Goal: Task Accomplishment & Management: Complete application form

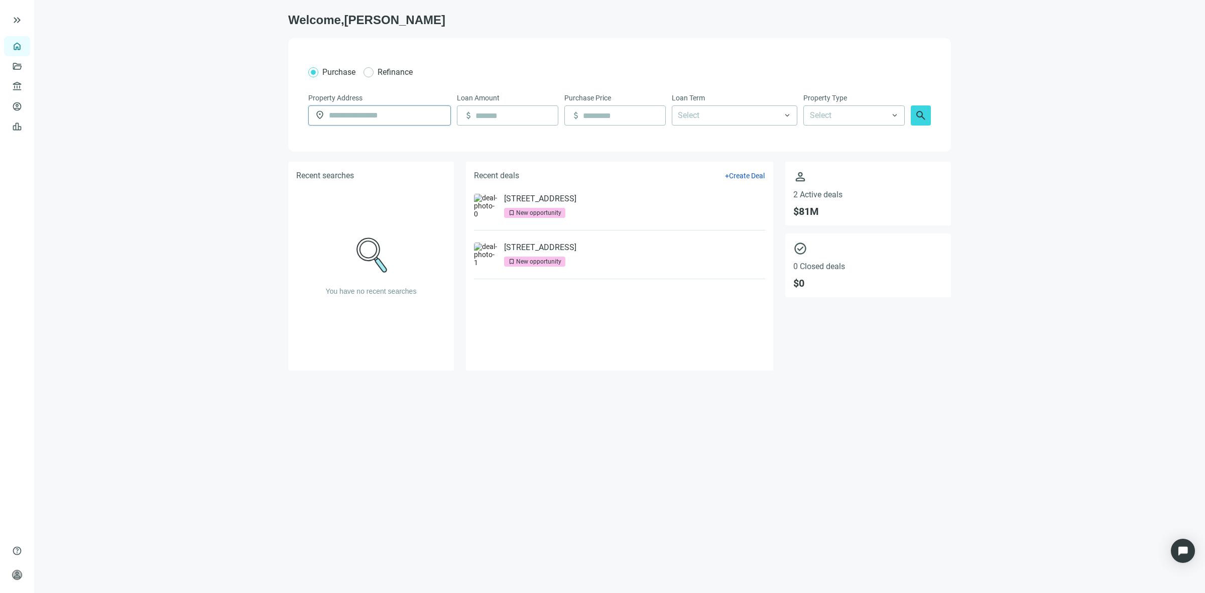
click at [384, 122] on input "text" at bounding box center [386, 115] width 115 height 19
type input "**********"
click at [694, 113] on div at bounding box center [729, 115] width 111 height 18
click at [718, 234] on div "30 Years" at bounding box center [734, 230] width 113 height 13
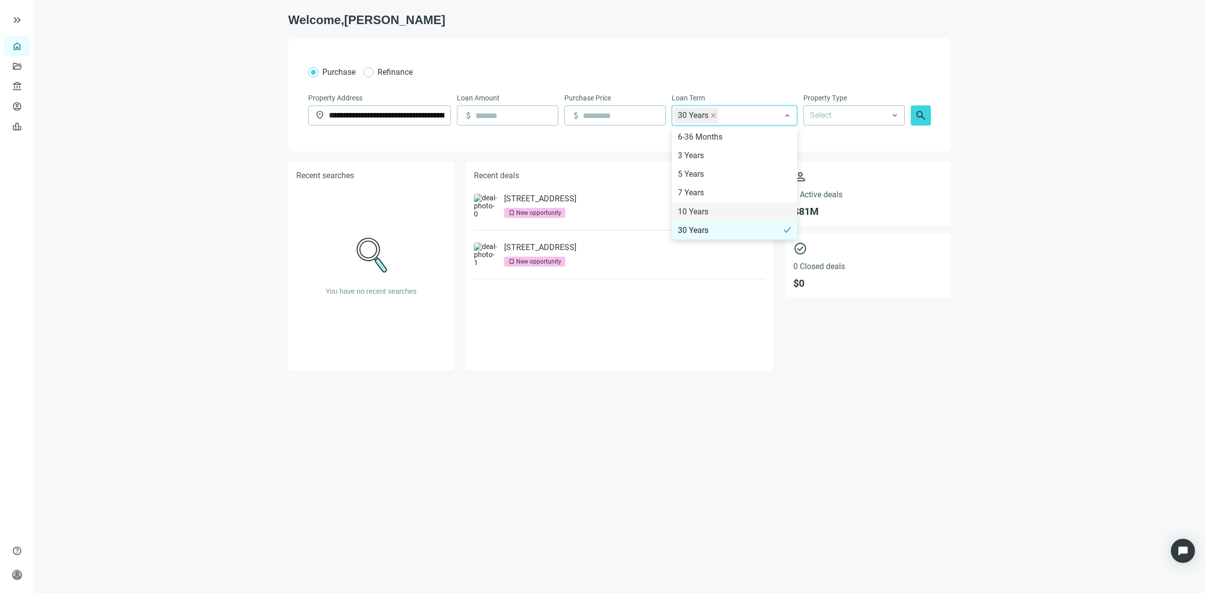
click at [530, 66] on div "Purchase Refinance" at bounding box center [619, 72] width 622 height 13
click at [610, 116] on input at bounding box center [624, 115] width 82 height 19
click at [772, 119] on div "30 Years + 0 ..." at bounding box center [729, 115] width 111 height 18
click at [731, 210] on div "10 Years" at bounding box center [734, 211] width 113 height 13
click at [644, 49] on div "**********" at bounding box center [619, 94] width 663 height 113
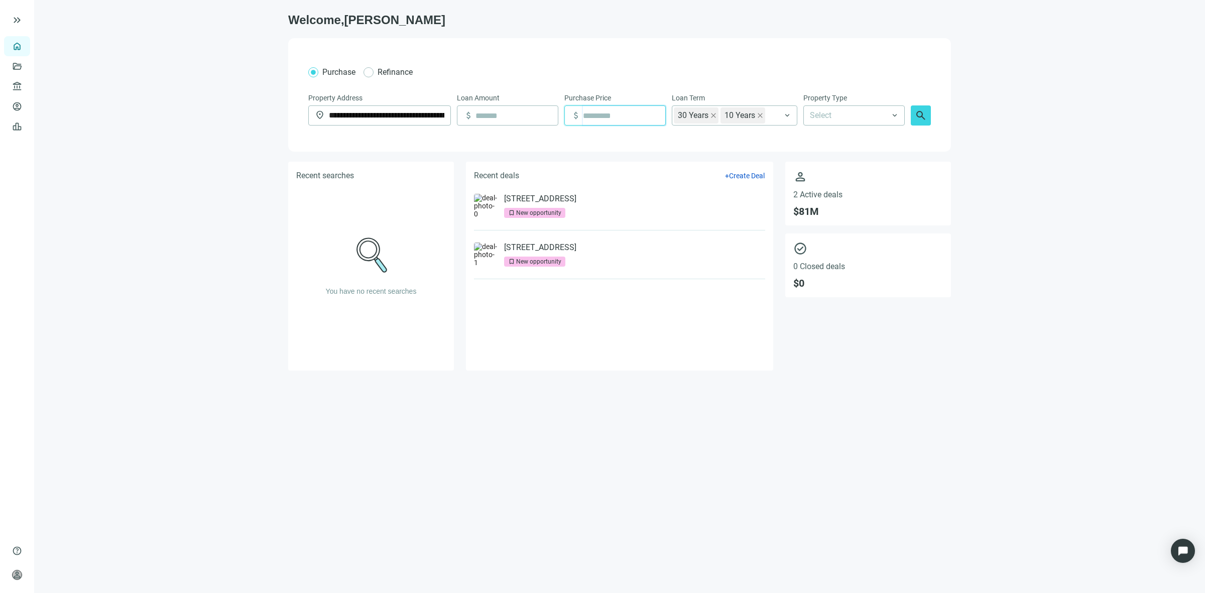
click at [604, 118] on input at bounding box center [624, 115] width 82 height 19
click at [819, 105] on div "Select" at bounding box center [853, 115] width 101 height 20
click at [874, 154] on div "General Commercial" at bounding box center [878, 154] width 138 height 13
click at [500, 124] on input at bounding box center [516, 115] width 82 height 19
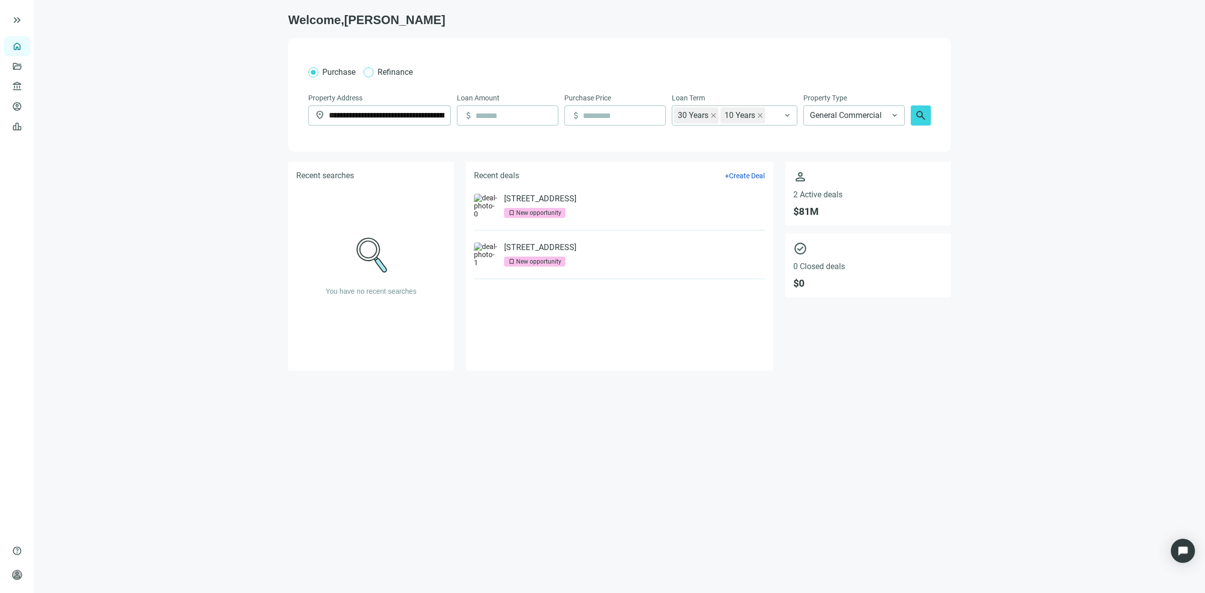
click at [373, 66] on span "Refinance" at bounding box center [394, 72] width 43 height 13
click at [528, 123] on input at bounding box center [516, 115] width 82 height 19
type input "*********"
click at [593, 121] on input at bounding box center [624, 115] width 82 height 19
type input "*********"
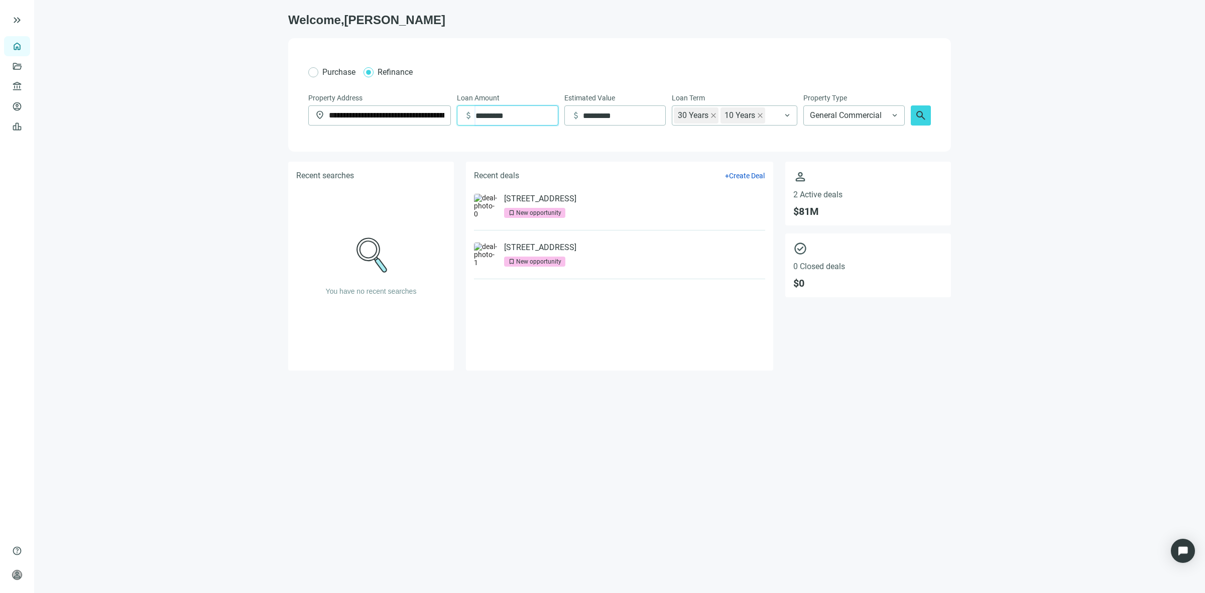
click at [488, 120] on input "*********" at bounding box center [516, 115] width 82 height 19
type input "*********"
click at [927, 118] on button "search" at bounding box center [921, 115] width 20 height 20
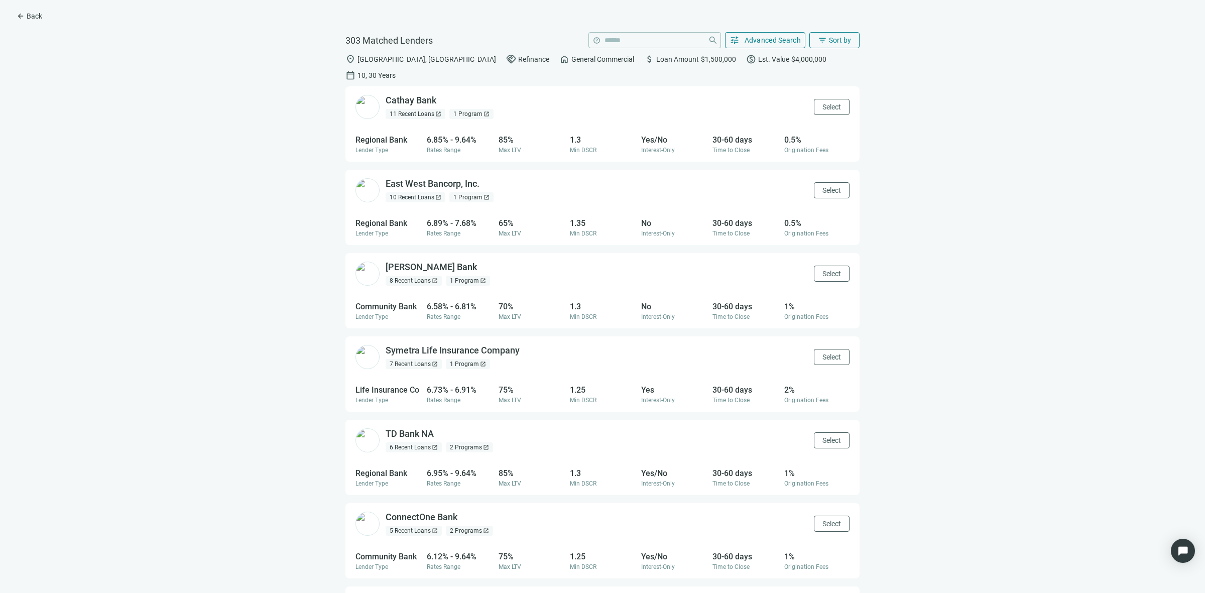
click at [469, 109] on div "1 Program open_in_new" at bounding box center [471, 114] width 44 height 10
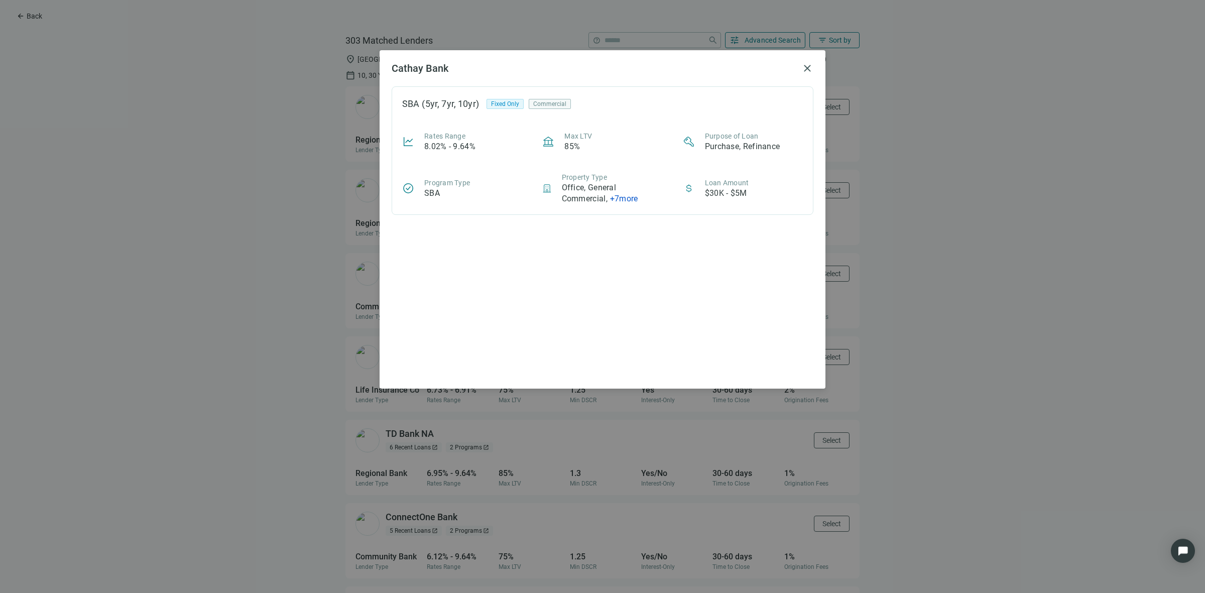
click at [222, 176] on div "Cathay Bank close SBA (5yr, 7yr, 10yr) Fixed Only Commercial Rates Range 8.02% …" at bounding box center [602, 296] width 1205 height 593
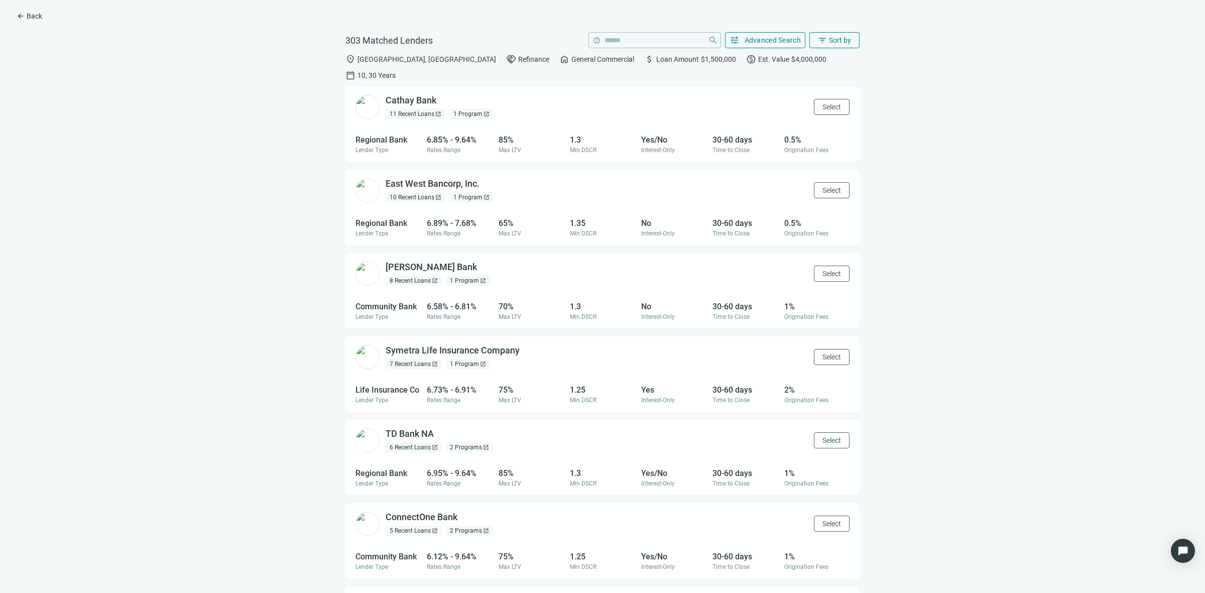
click at [412, 109] on div "11 Recent Loans open_in_new" at bounding box center [416, 114] width 60 height 10
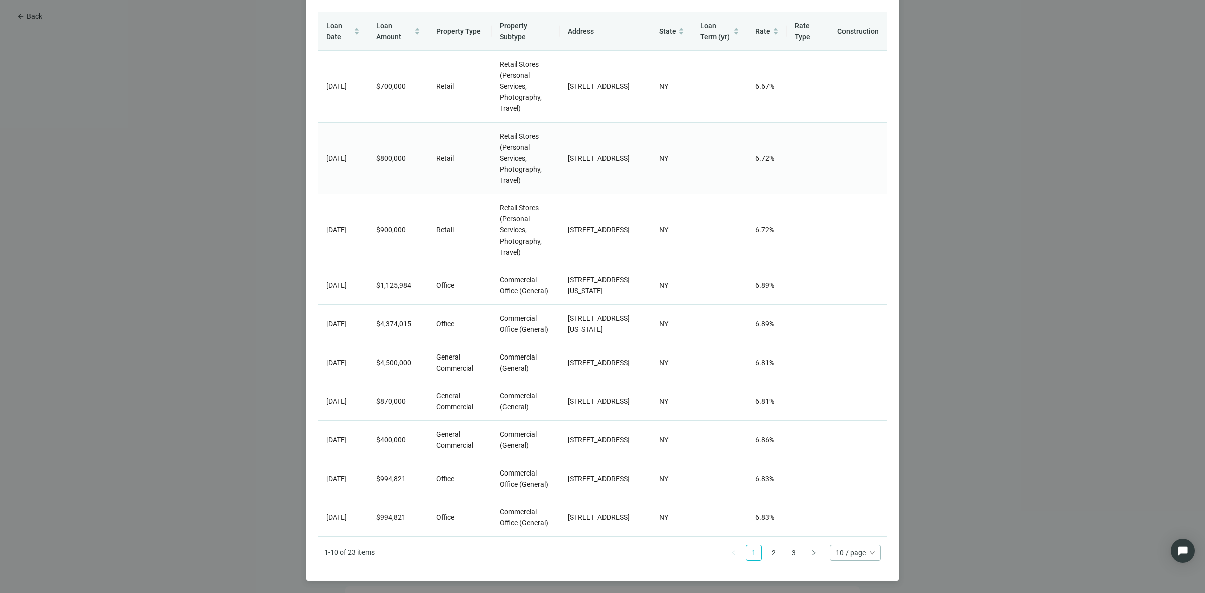
scroll to position [131, 0]
click at [225, 260] on div "More deals of Cathay Bank close Loan Date Loan Amount Property Type Property Su…" at bounding box center [602, 296] width 1205 height 593
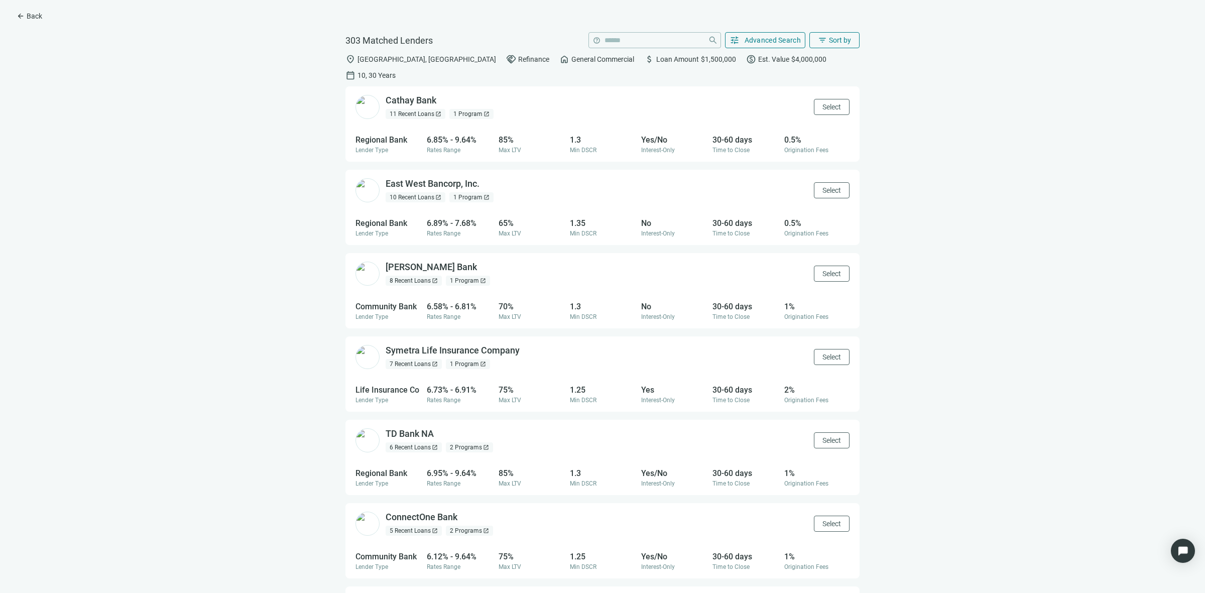
scroll to position [0, 0]
click at [467, 192] on div "1 Program open_in_new" at bounding box center [471, 197] width 44 height 10
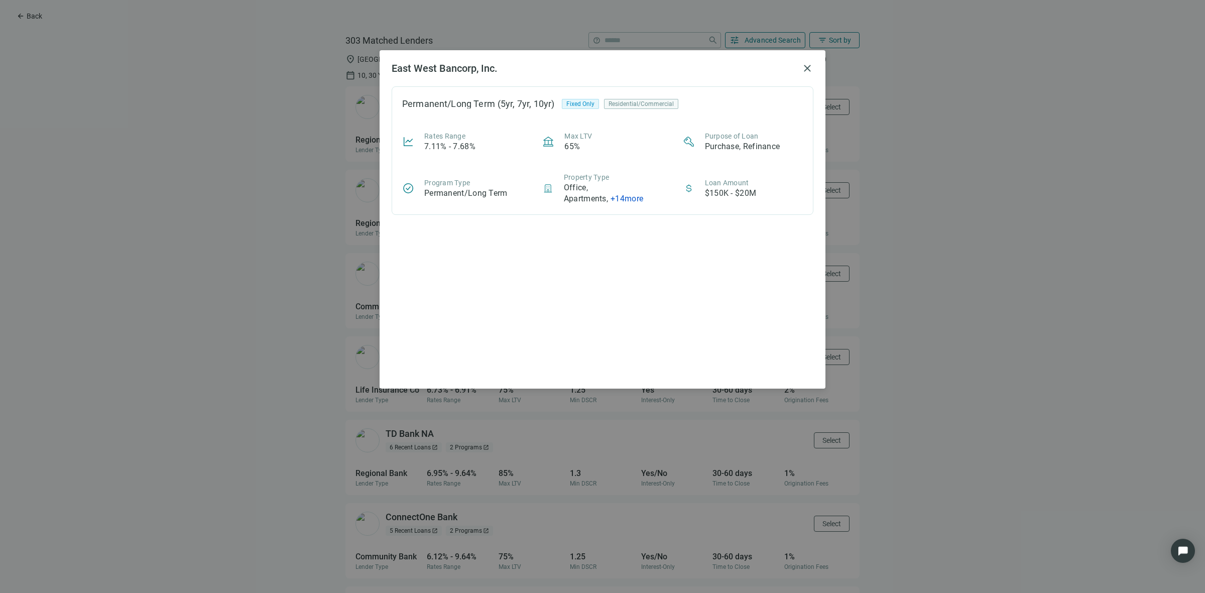
click at [285, 230] on div "East West Bancorp, Inc. close Permanent/Long Term (5yr, 7yr, 10yr) Fixed Only R…" at bounding box center [602, 296] width 1205 height 593
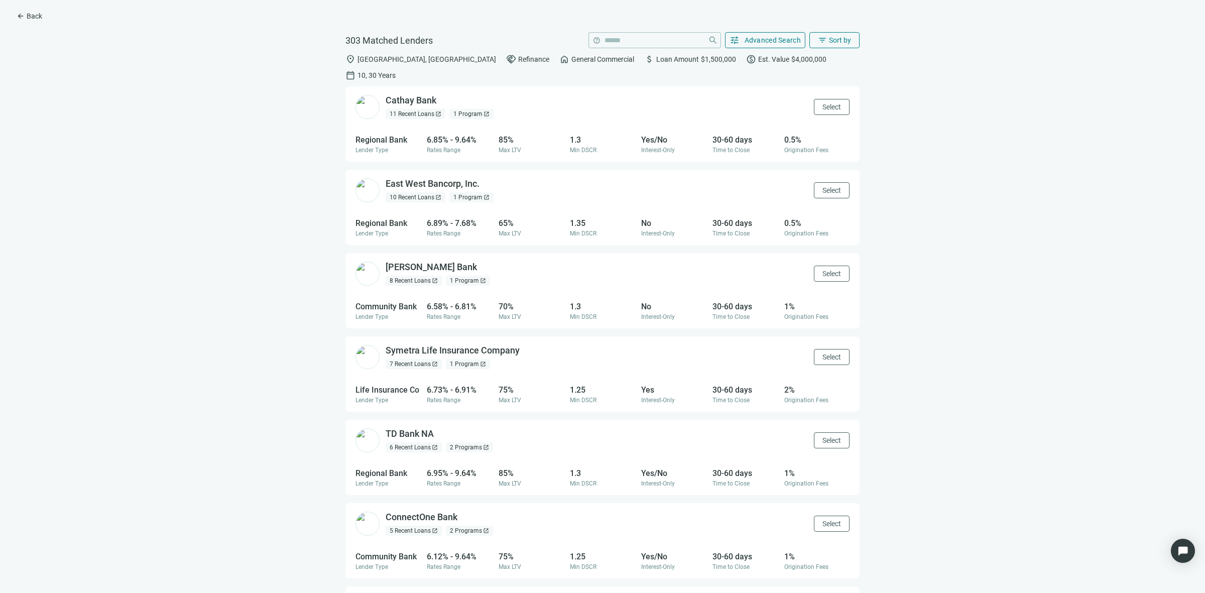
click at [423, 192] on div "10 Recent Loans open_in_new" at bounding box center [416, 197] width 60 height 10
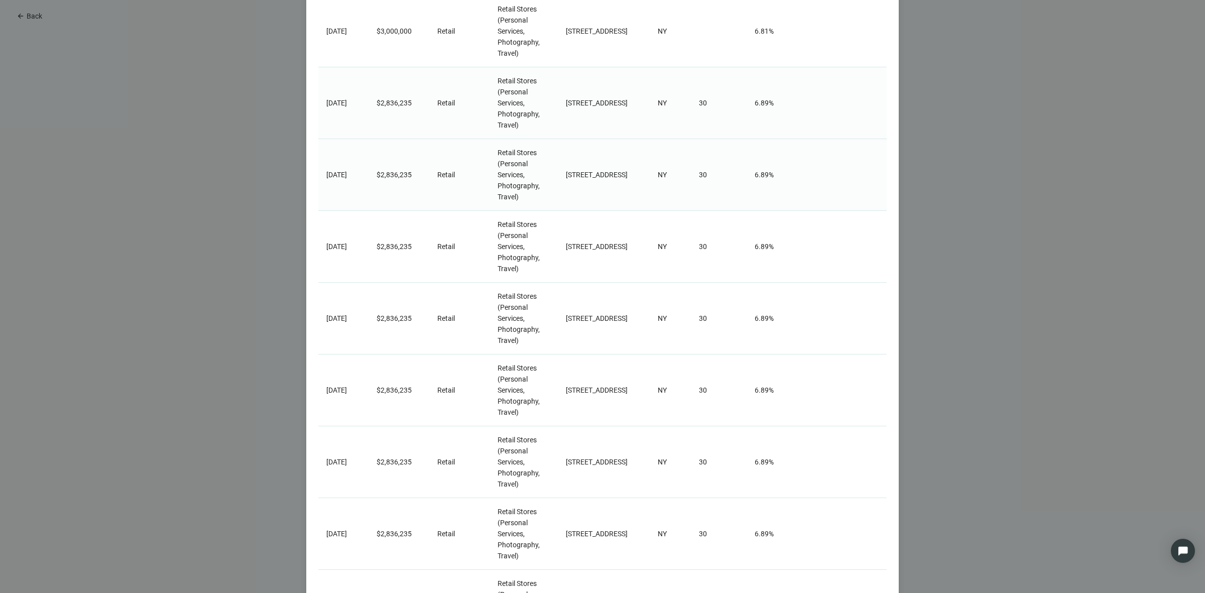
scroll to position [307, 0]
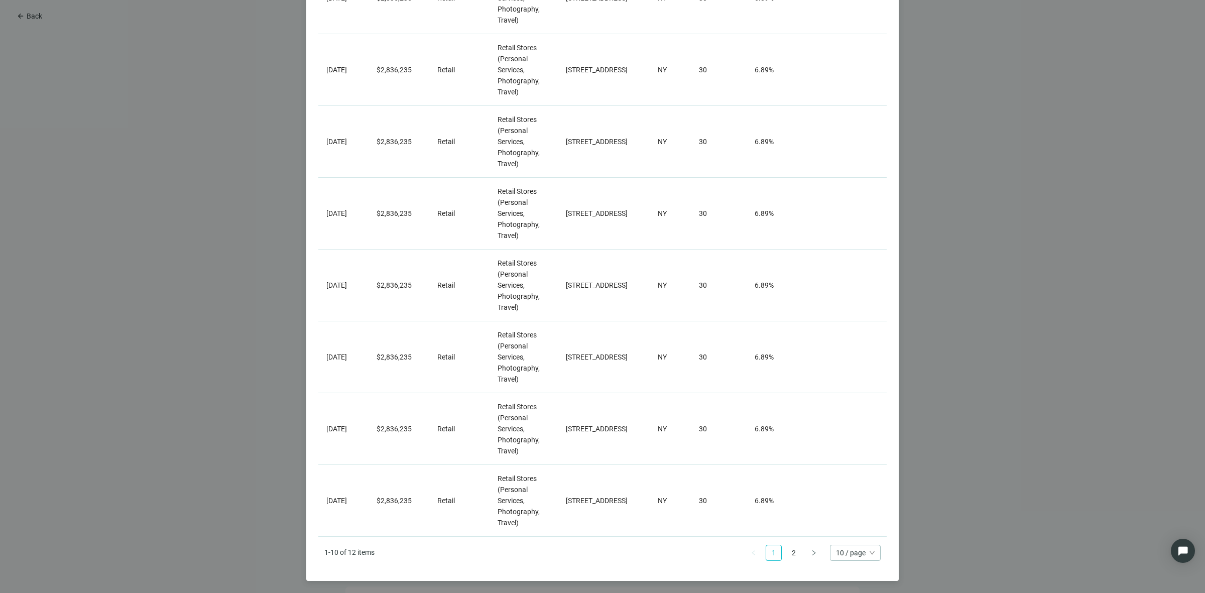
click at [252, 232] on div "More deals of [GEOGRAPHIC_DATA], Inc. close Loan Date Loan Amount Property Type…" at bounding box center [602, 296] width 1205 height 593
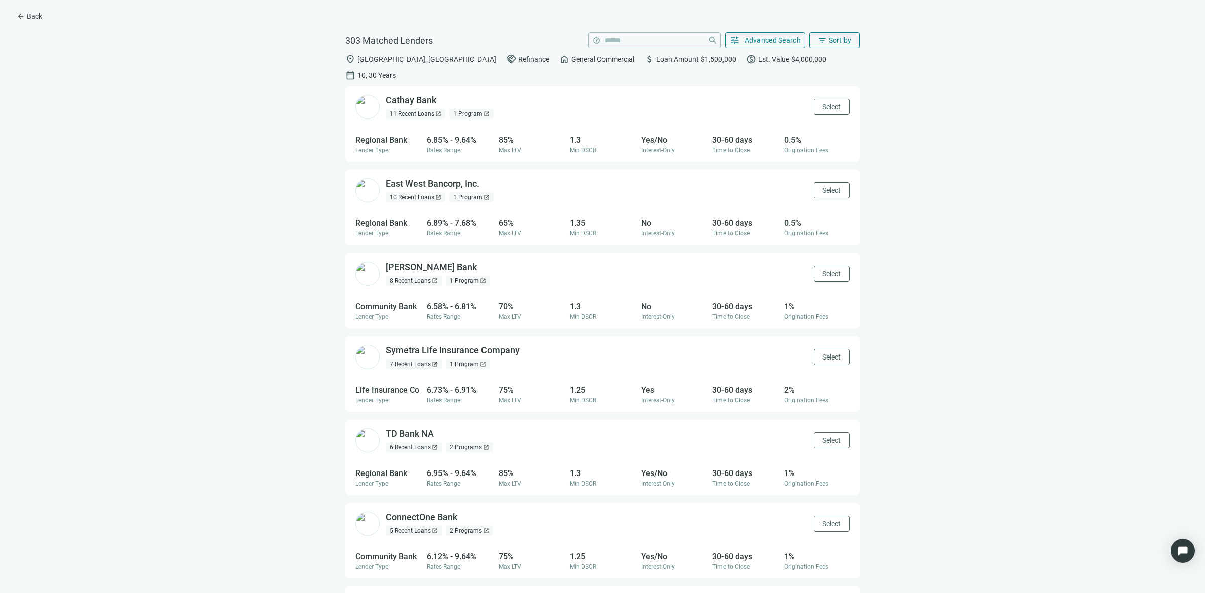
scroll to position [63, 0]
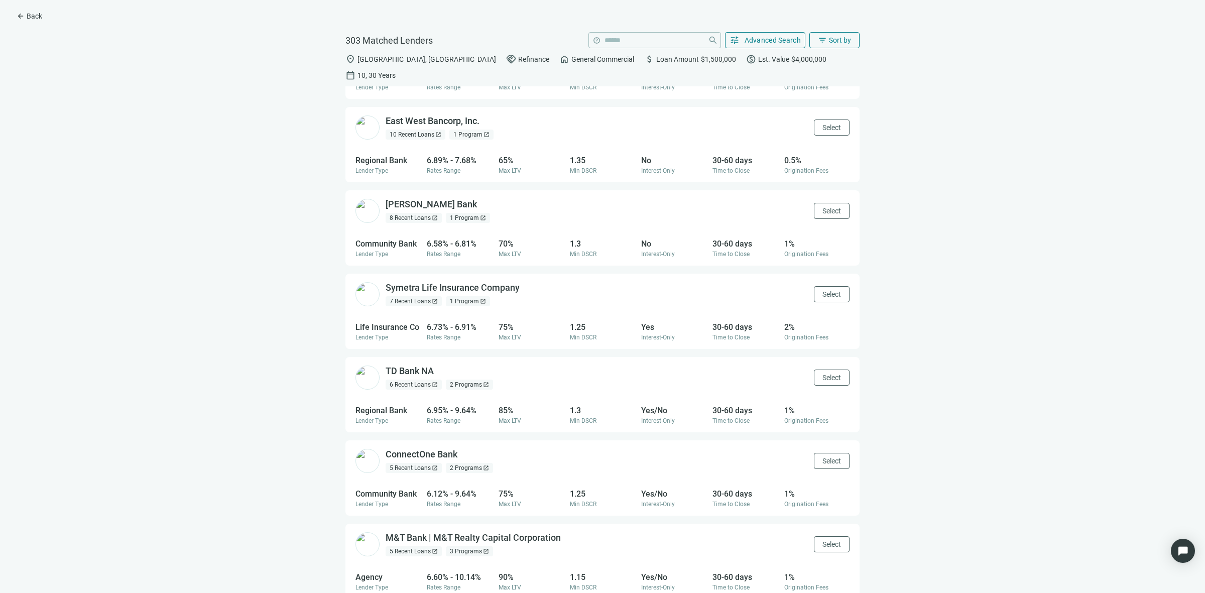
click at [469, 213] on div "1 Program open_in_new" at bounding box center [468, 218] width 44 height 10
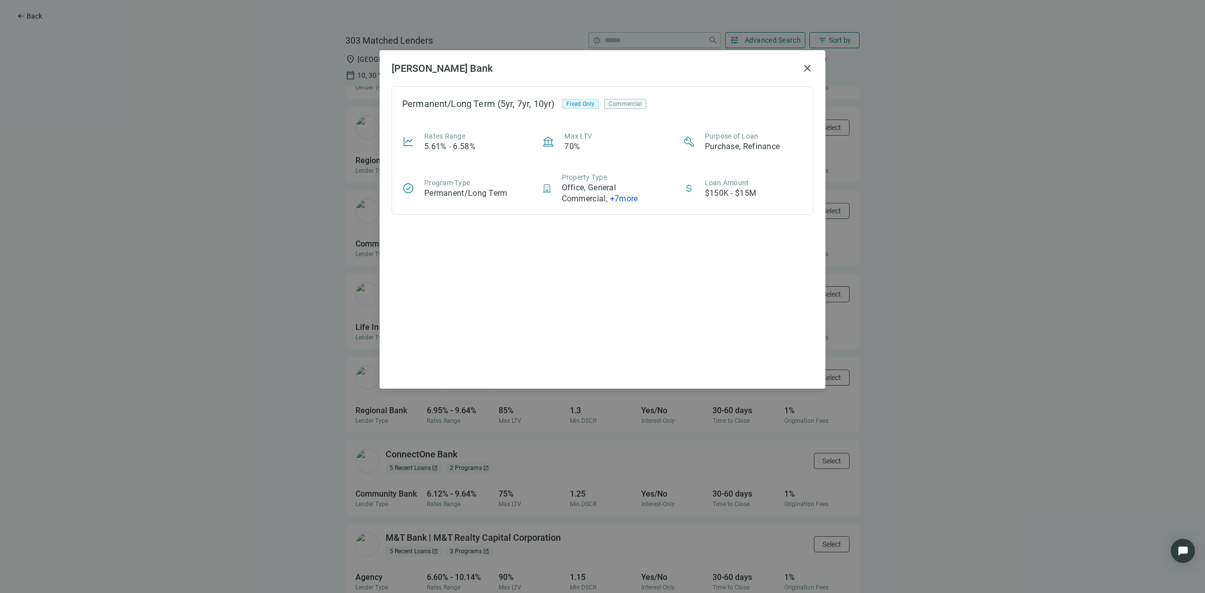
click at [309, 245] on div "[PERSON_NAME] Bank close Permanent/Long Term (5yr, 7yr, 10yr) Fixed Only Commer…" at bounding box center [602, 296] width 1205 height 593
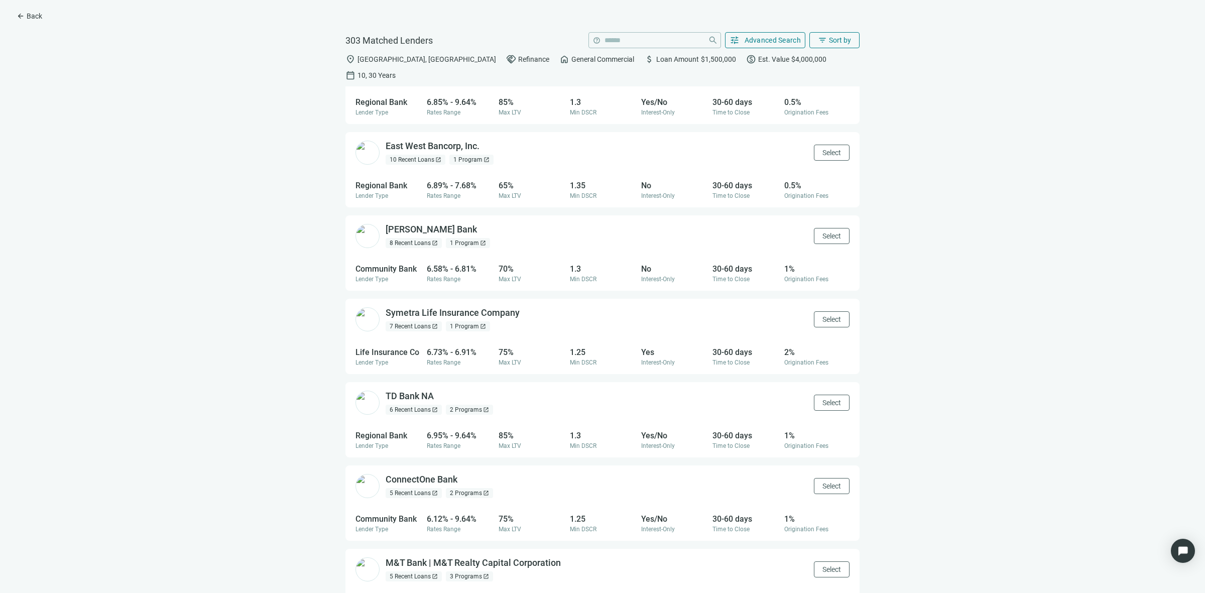
scroll to position [0, 0]
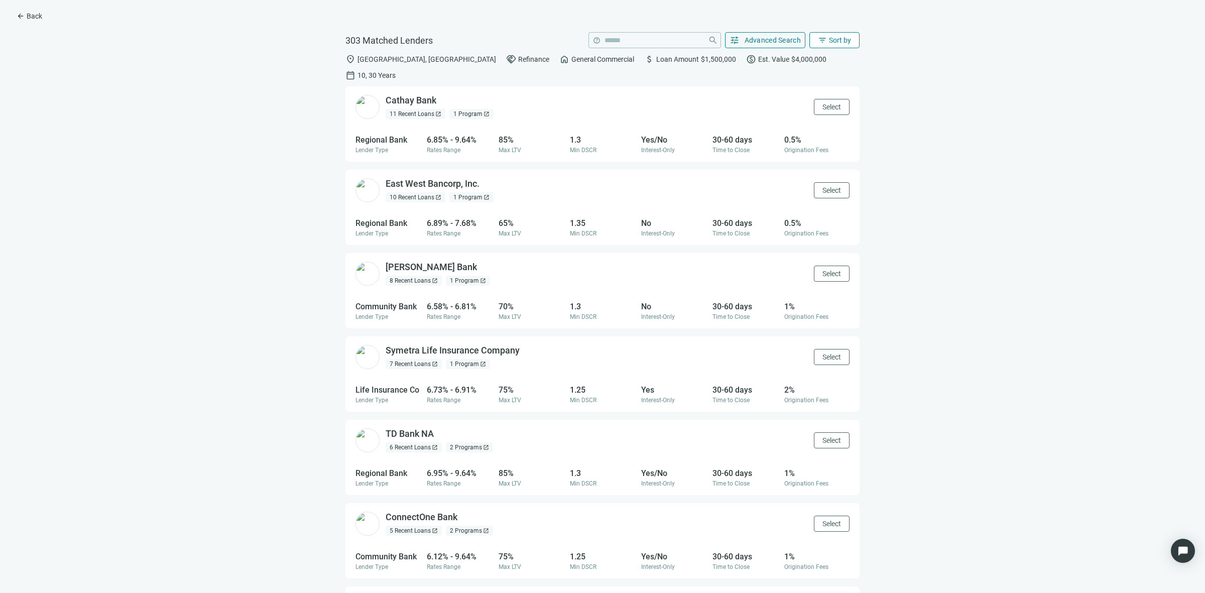
click at [842, 46] on button "filter_list Sort by" at bounding box center [834, 40] width 50 height 16
click at [879, 104] on div "Rate (low to high)" at bounding box center [854, 99] width 70 height 10
click at [408, 192] on div "1 Program open_in_new" at bounding box center [408, 197] width 44 height 10
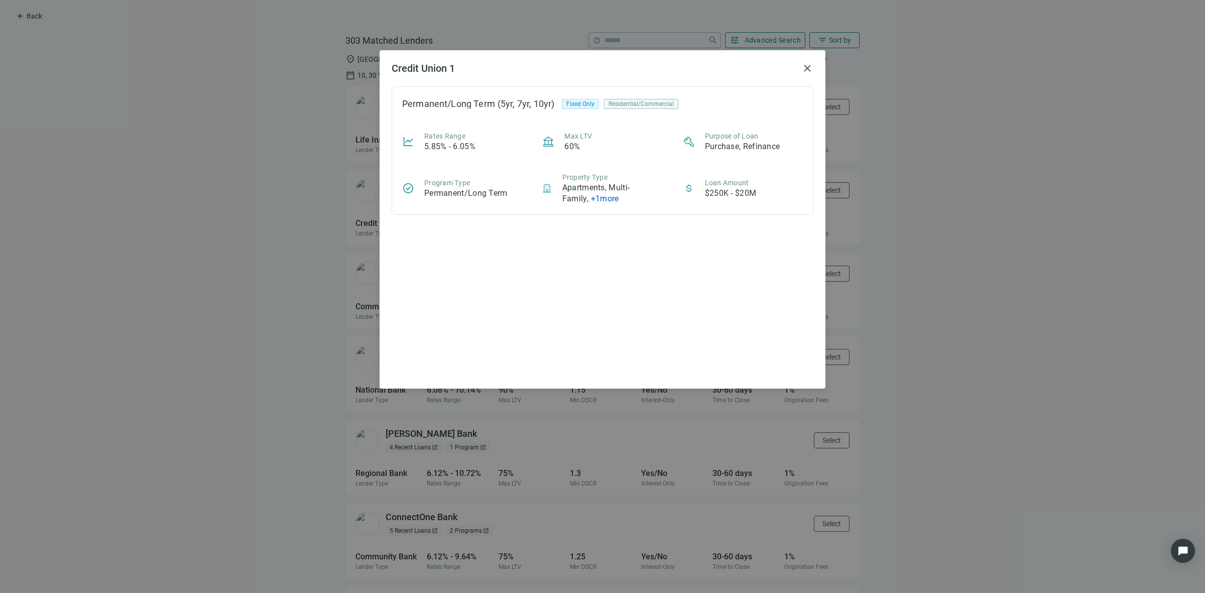
click at [319, 165] on div "Credit Union 1 close Permanent/Long Term (5yr, 7yr, 10yr) Fixed Only Residentia…" at bounding box center [602, 296] width 1205 height 593
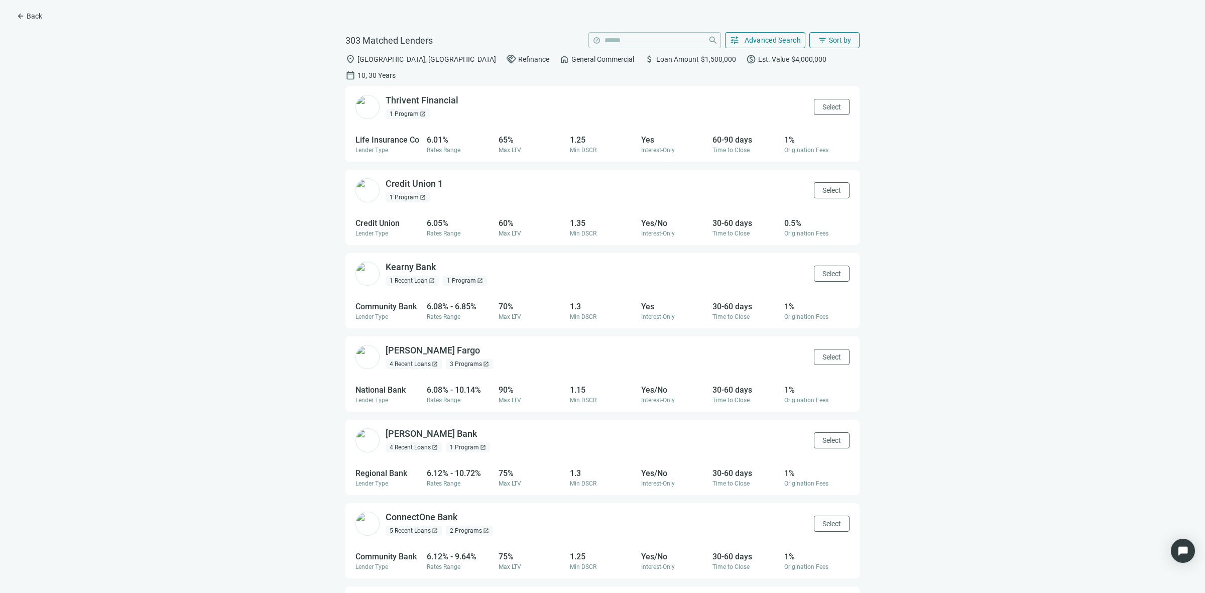
drag, startPoint x: 410, startPoint y: 164, endPoint x: 258, endPoint y: 232, distance: 166.7
click at [258, 232] on div "Thrivent Financial open_in_new 1 Program open_in_new Select Life Insurance Co L…" at bounding box center [602, 339] width 1189 height 507
click at [463, 276] on div "1 Program open_in_new" at bounding box center [465, 281] width 44 height 10
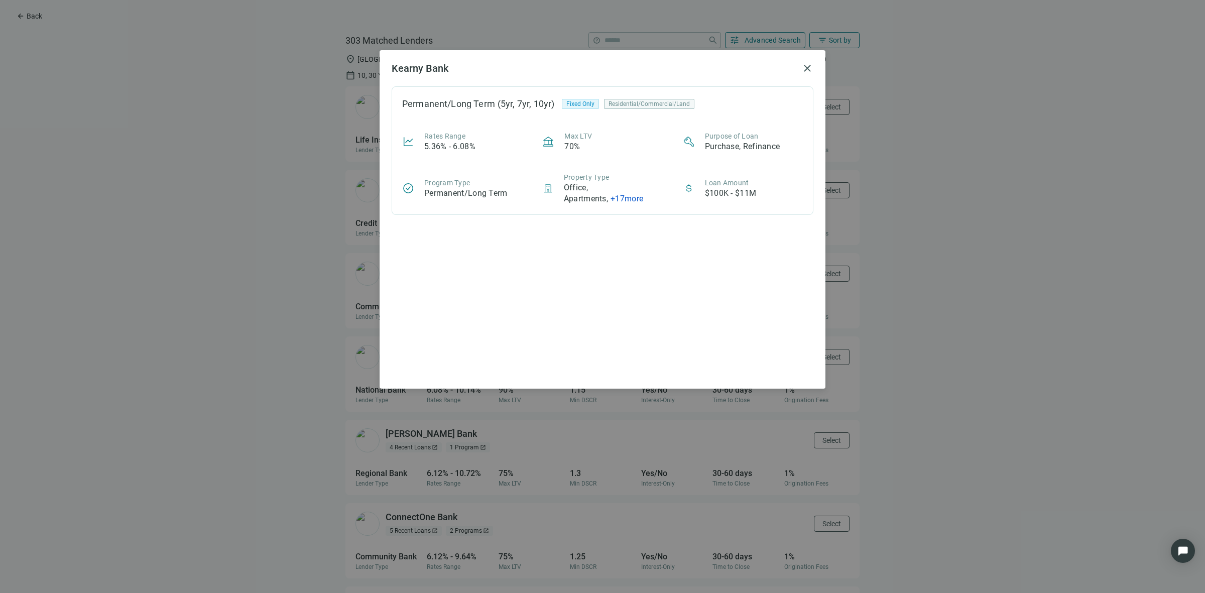
click at [242, 304] on div "Kearny Bank close Permanent/Long Term (5yr, 7yr, 10yr) Fixed Only Residential/C…" at bounding box center [602, 296] width 1205 height 593
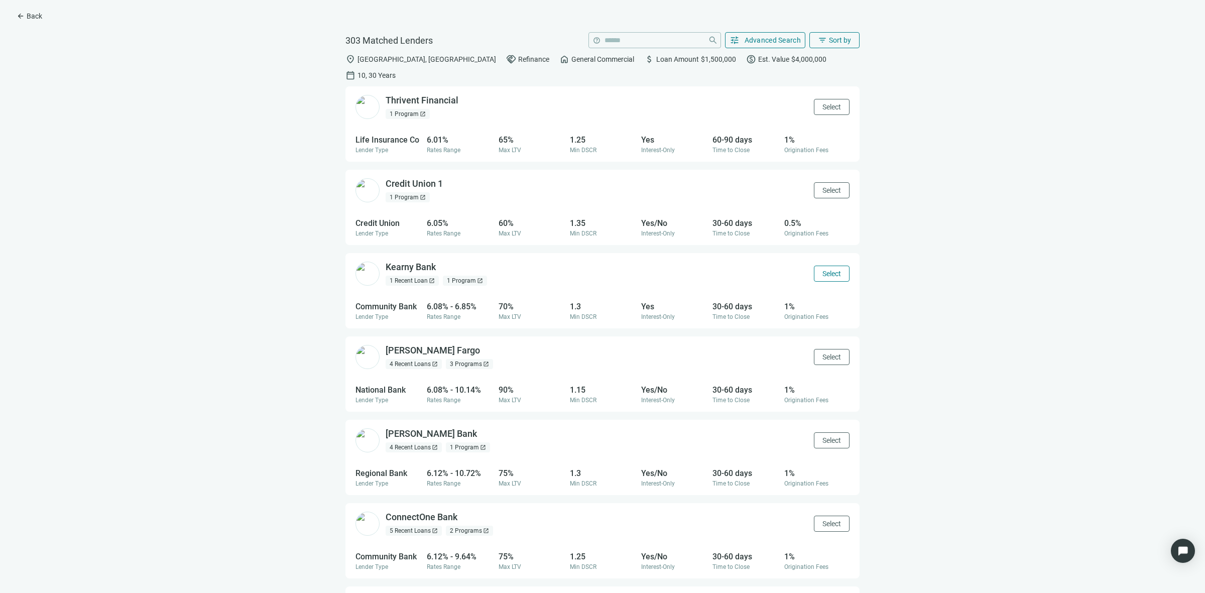
click at [814, 266] on button "Select" at bounding box center [832, 274] width 36 height 16
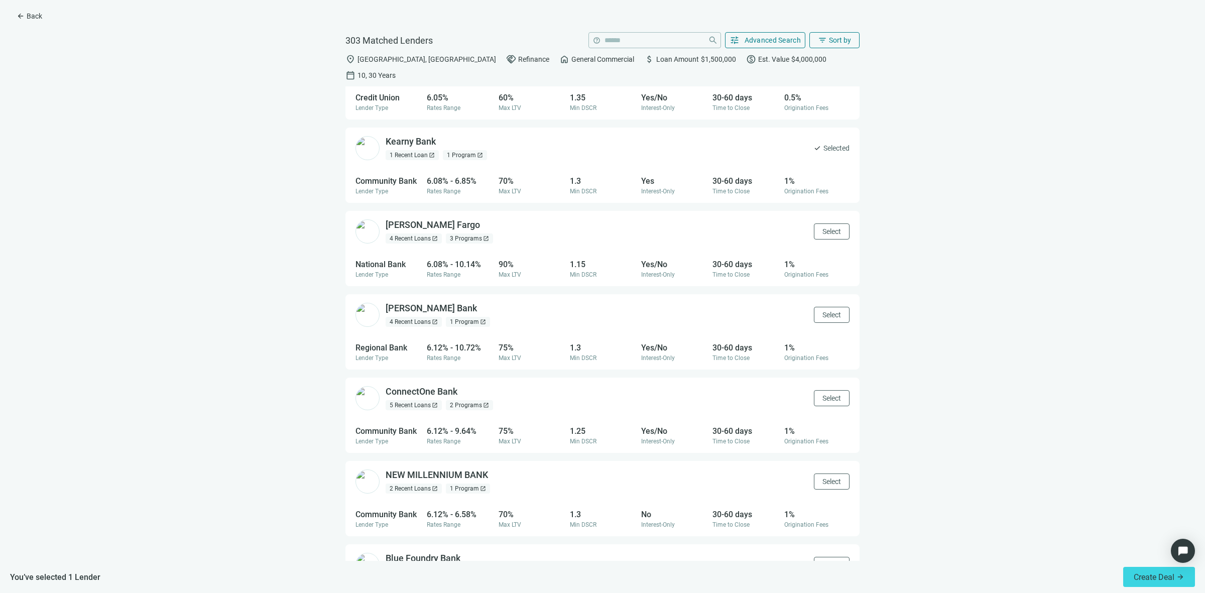
scroll to position [188, 0]
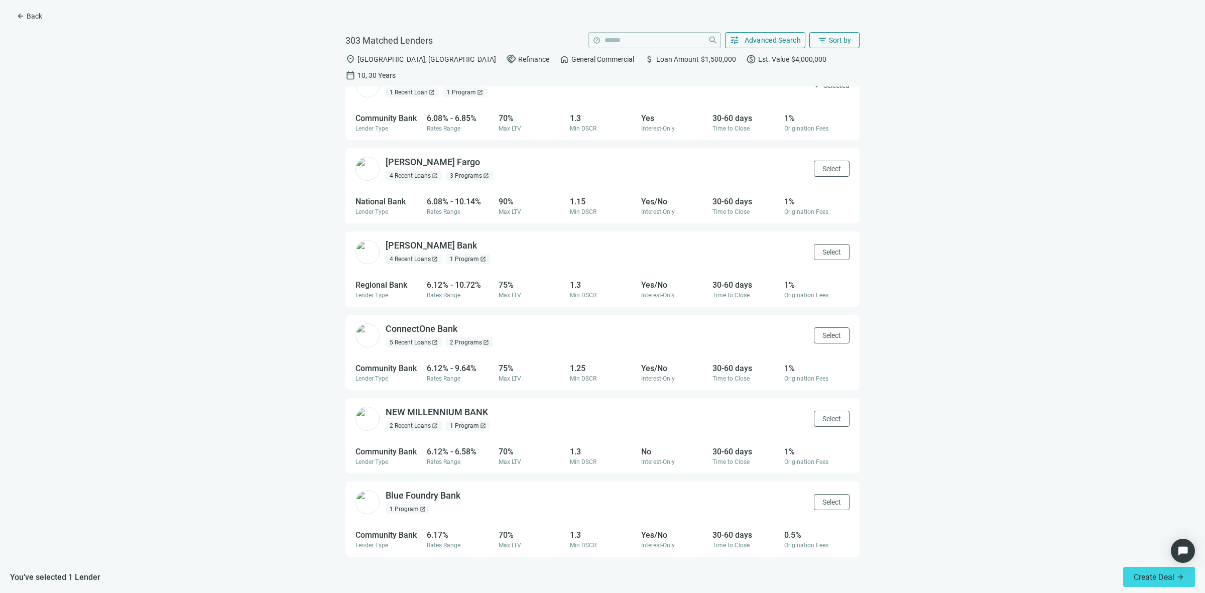
click at [465, 337] on div "2 Programs open_in_new" at bounding box center [469, 342] width 47 height 10
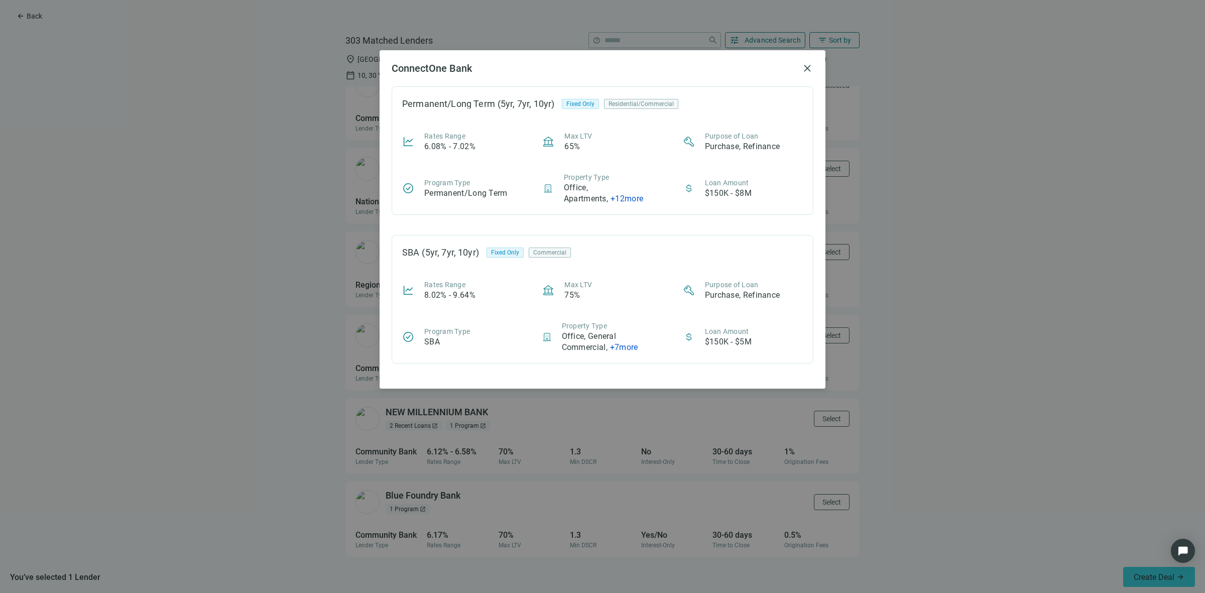
click at [289, 321] on div "ConnectOne Bank close Permanent/Long Term (5yr, 7yr, 10yr) Fixed Only Residenti…" at bounding box center [602, 296] width 1205 height 593
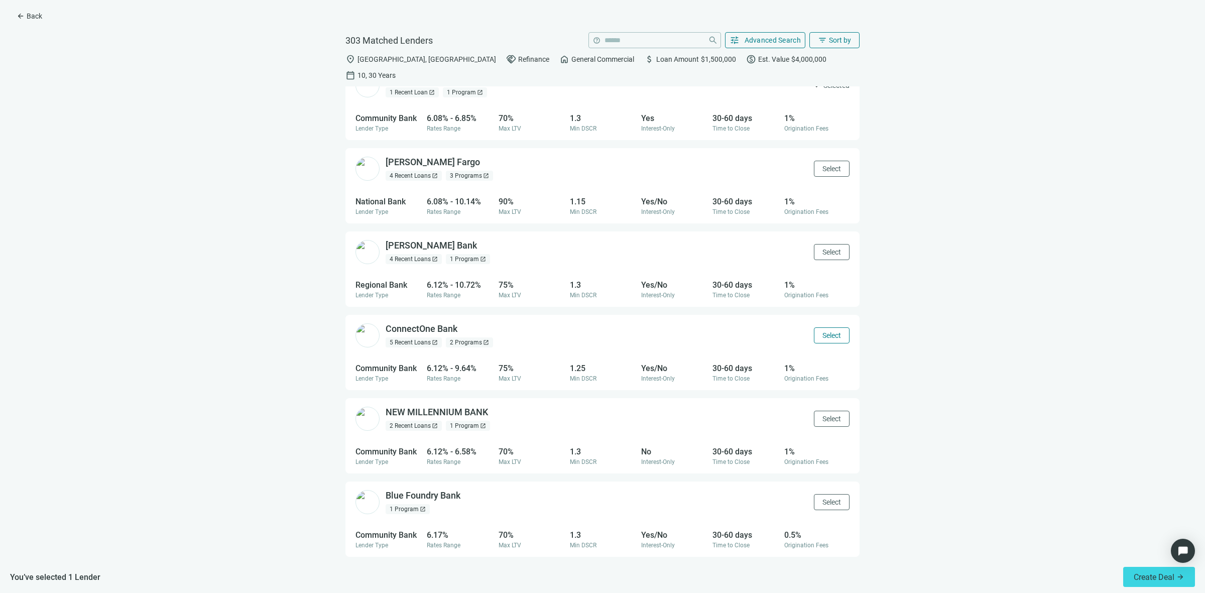
click at [822, 331] on span "Select" at bounding box center [831, 335] width 19 height 8
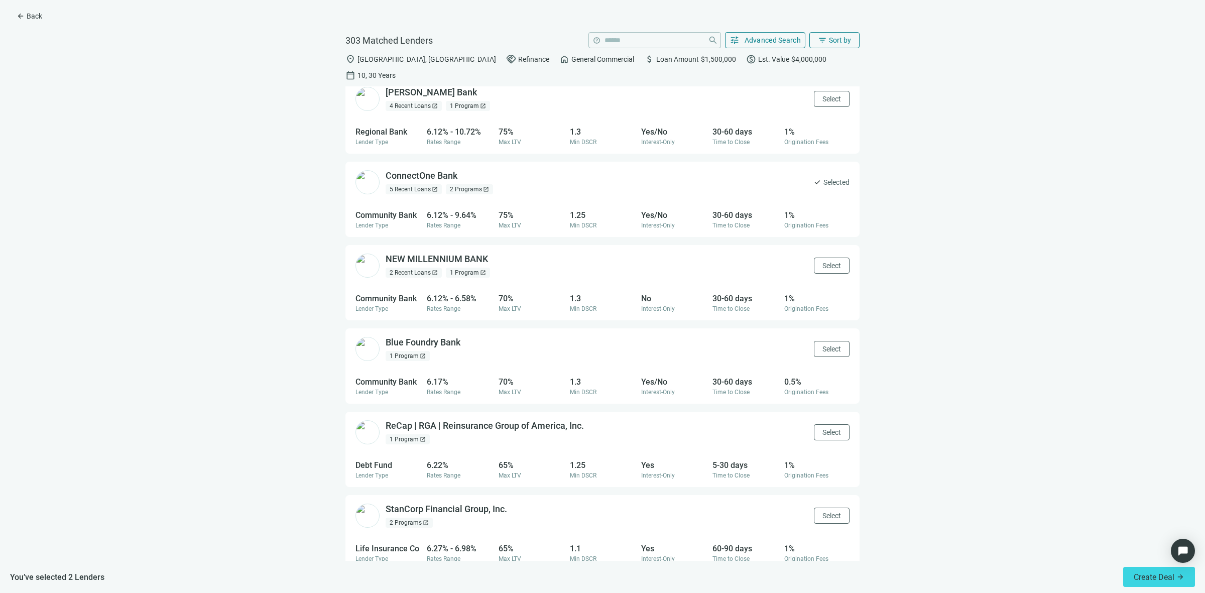
scroll to position [404, 0]
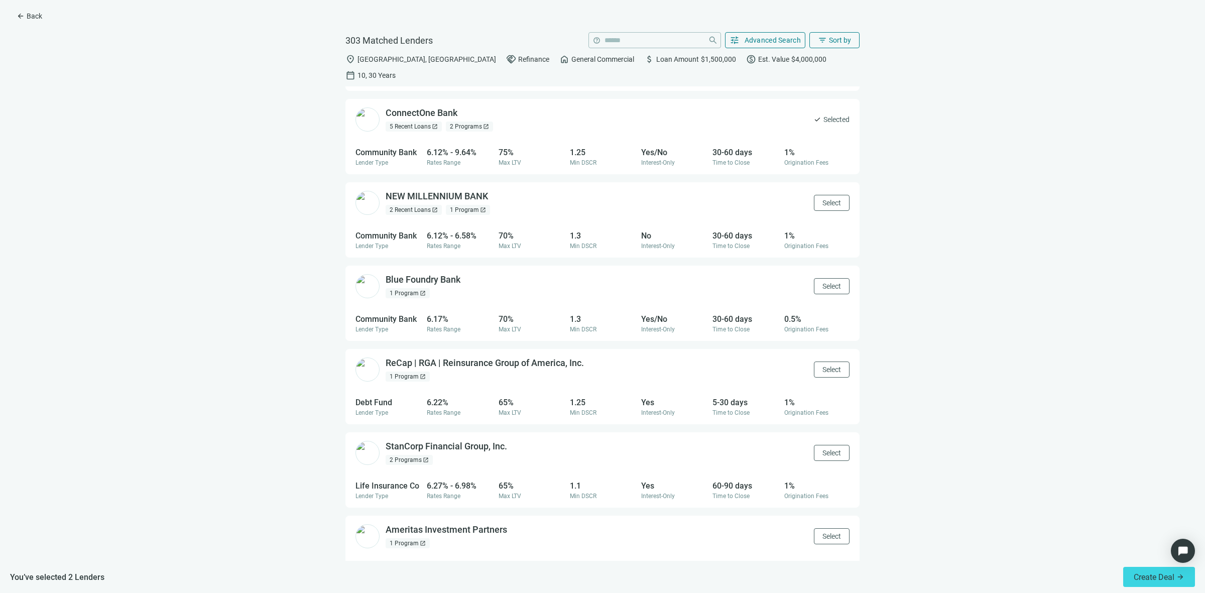
click at [404, 288] on div "1 Program open_in_new" at bounding box center [408, 293] width 44 height 10
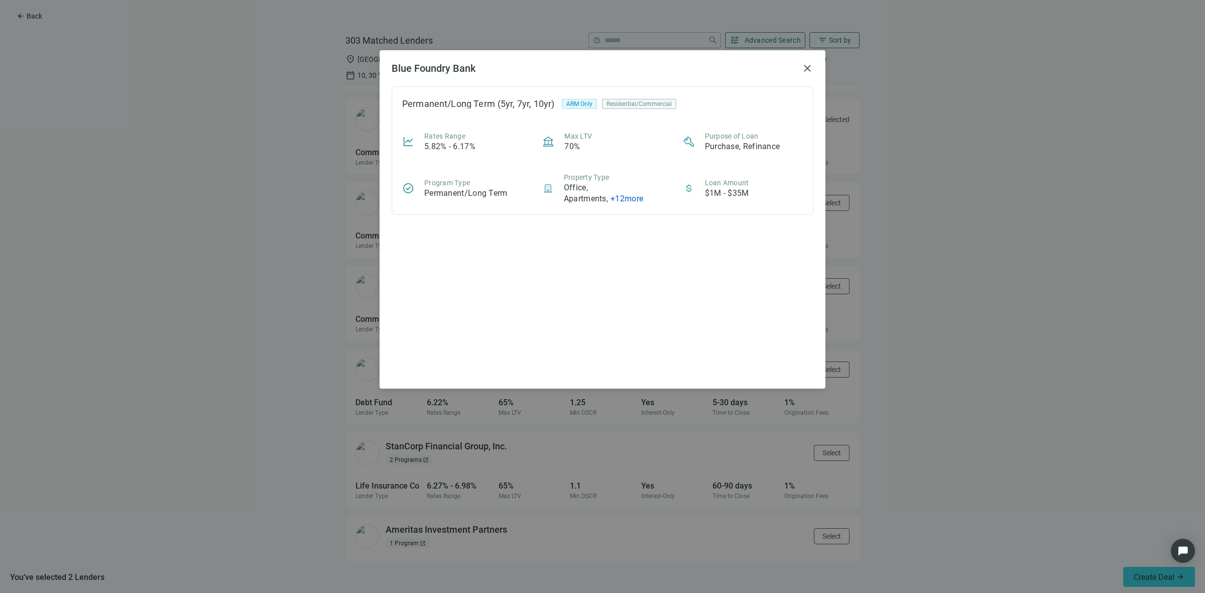
click at [314, 276] on div "Blue Foundry Bank close Permanent/Long Term (5yr, 7yr, 10yr) ARM Only Residenti…" at bounding box center [602, 296] width 1205 height 593
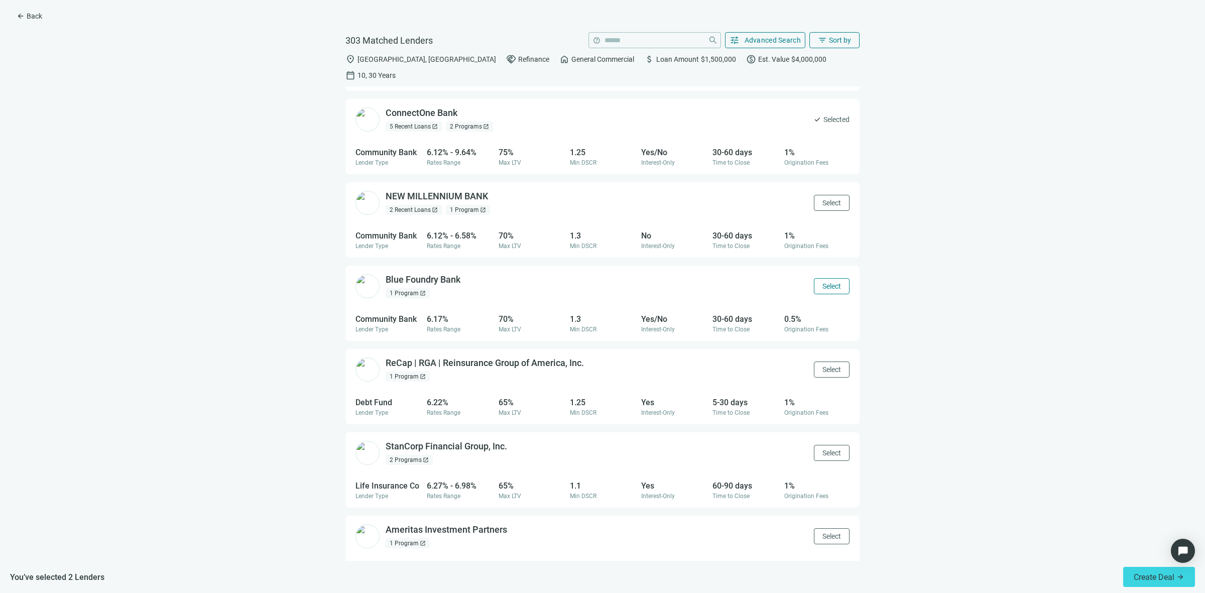
click at [826, 278] on button "Select" at bounding box center [832, 286] width 36 height 16
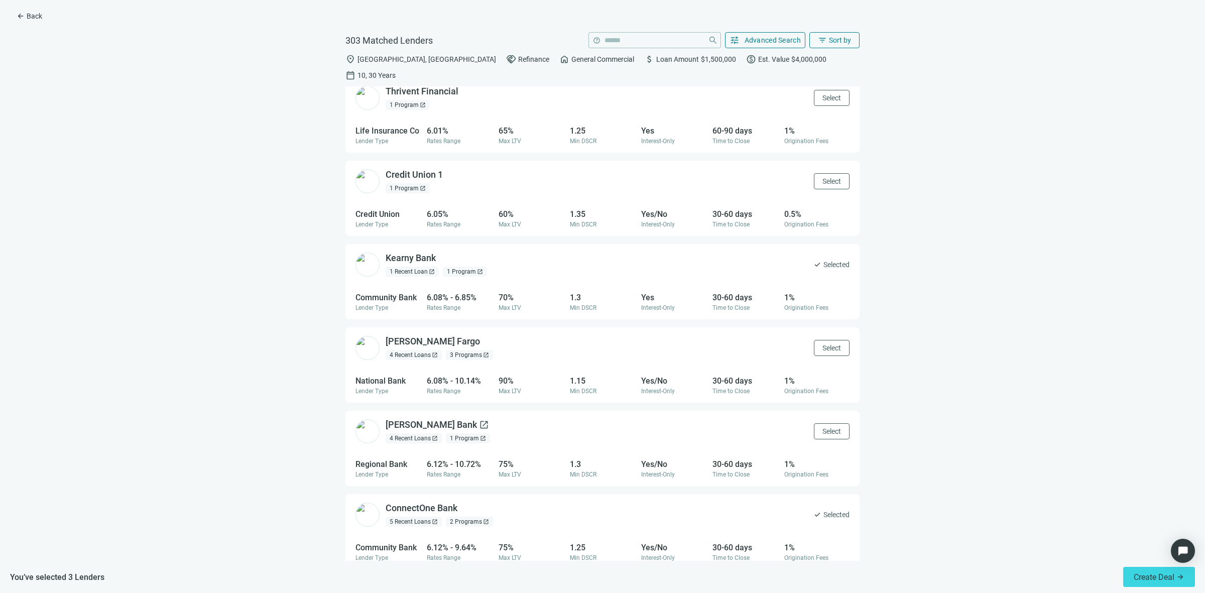
scroll to position [0, 0]
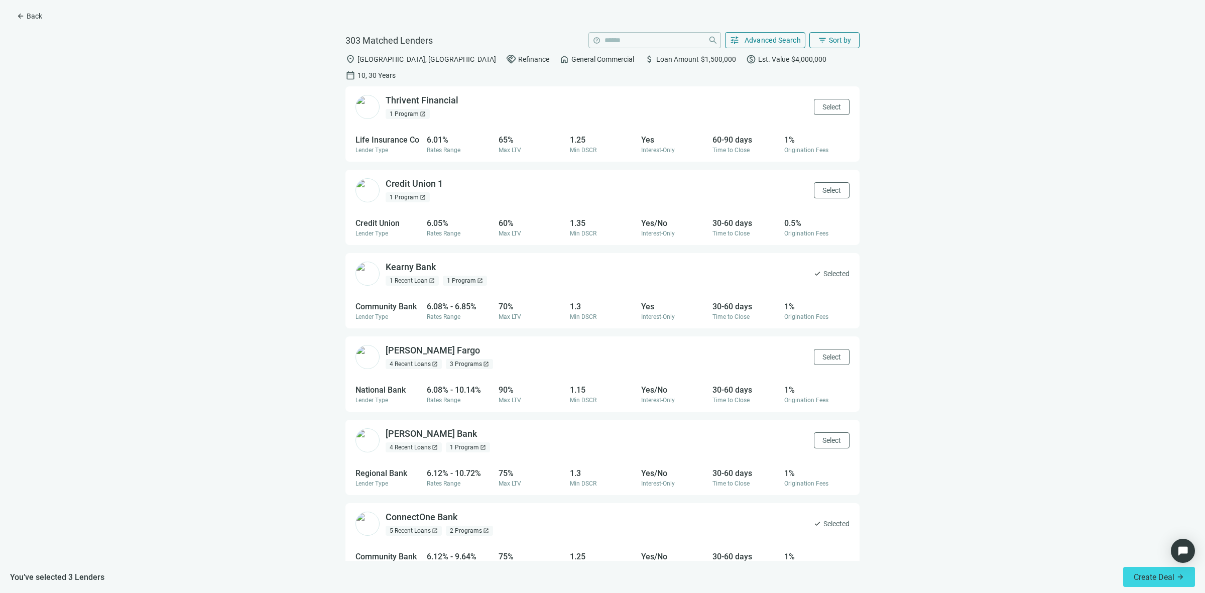
click at [370, 178] on img at bounding box center [367, 190] width 24 height 24
click at [401, 192] on div "1 Program open_in_new" at bounding box center [408, 197] width 44 height 10
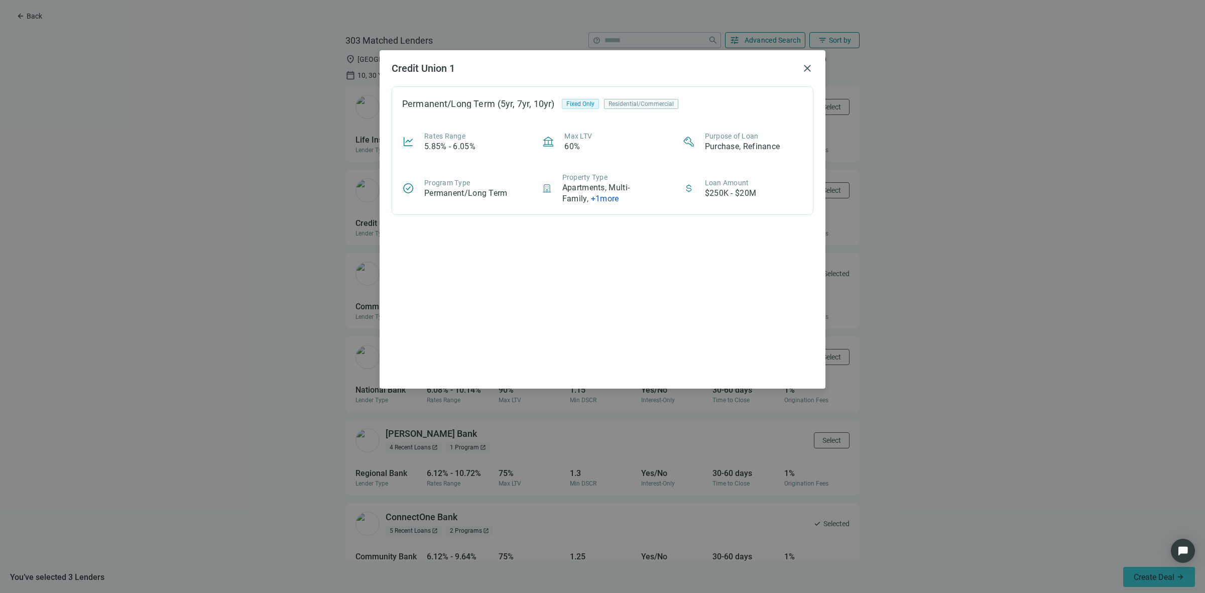
click at [302, 201] on div "Credit Union 1 close Permanent/Long Term (5yr, 7yr, 10yr) Fixed Only Residentia…" at bounding box center [602, 296] width 1205 height 593
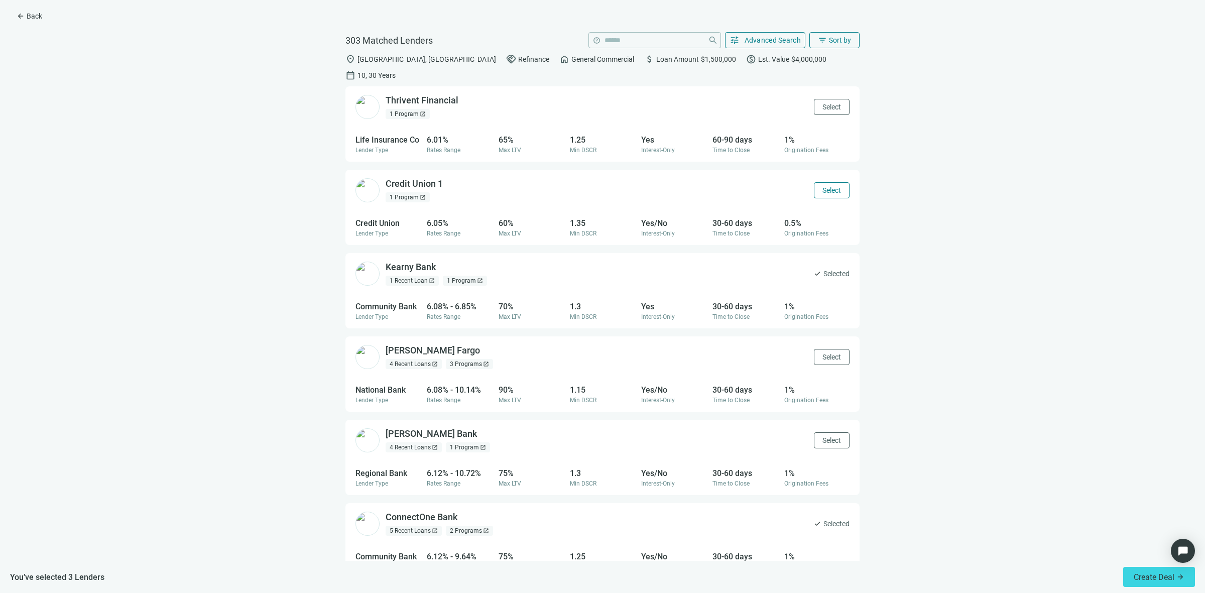
click at [822, 186] on span "Select" at bounding box center [831, 190] width 19 height 8
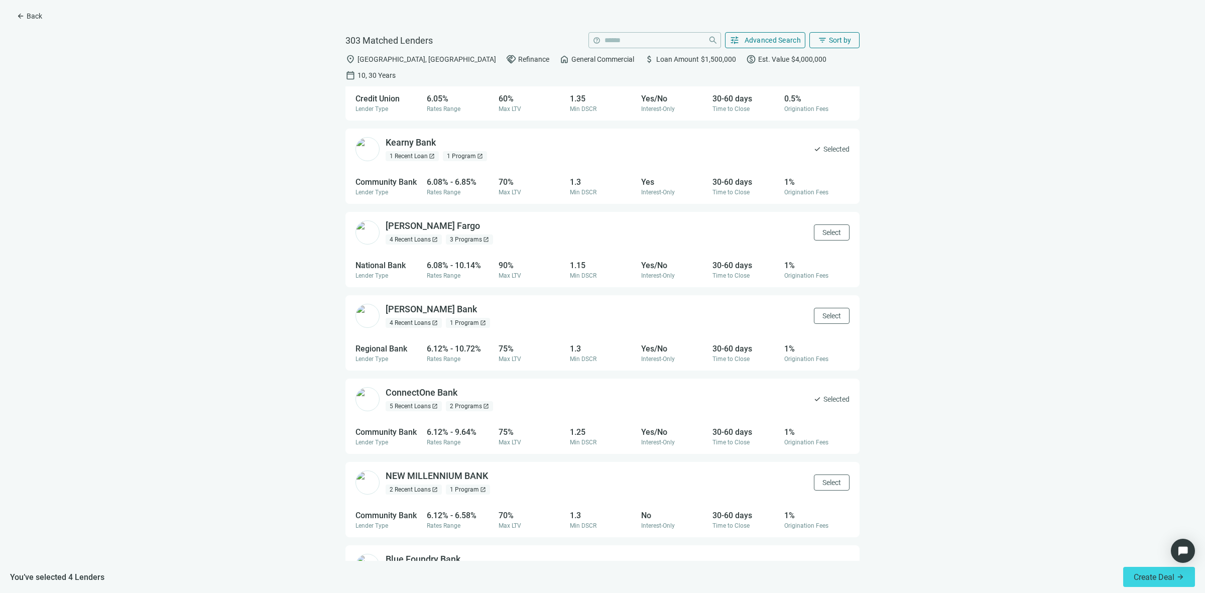
scroll to position [125, 0]
click at [469, 233] on div "3 Programs open_in_new" at bounding box center [469, 238] width 47 height 10
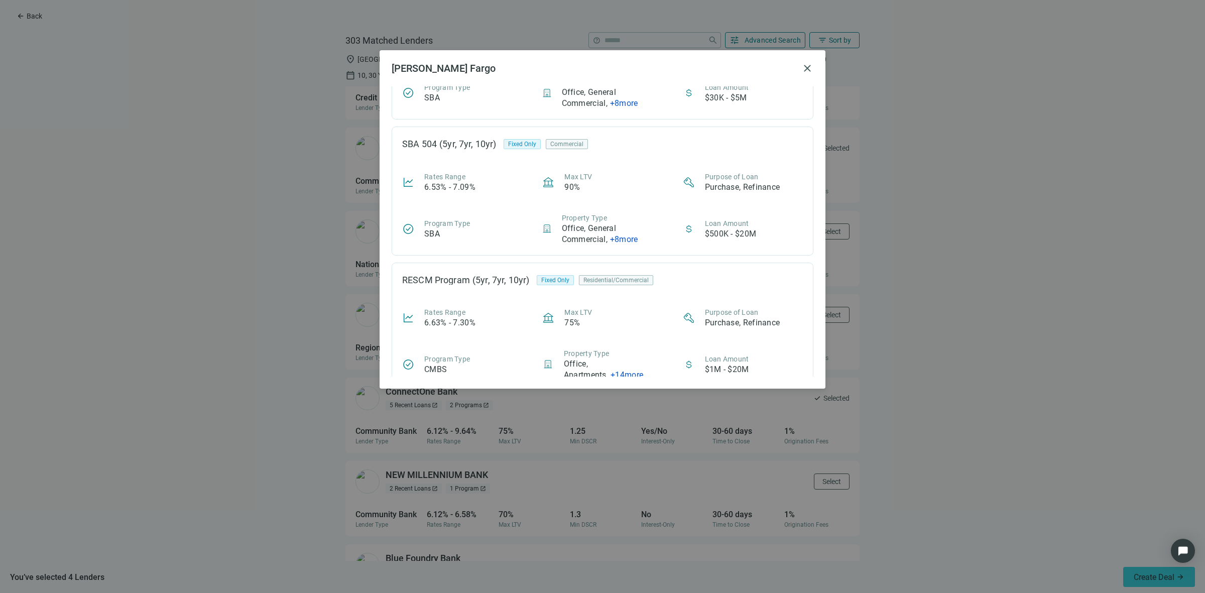
scroll to position [110, 0]
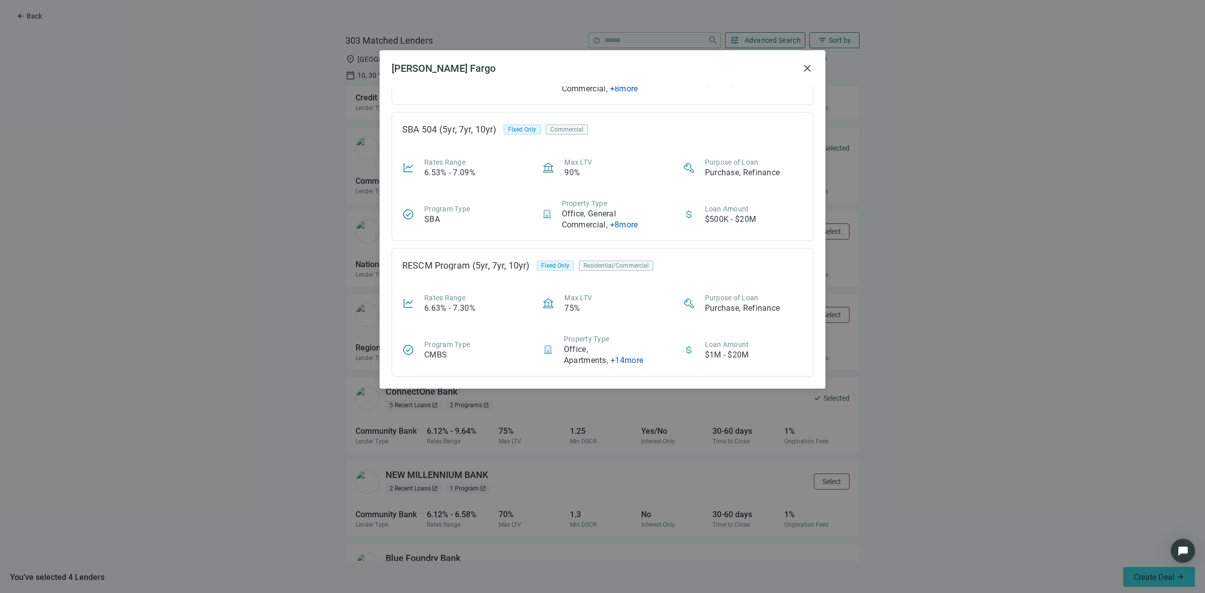
click at [254, 358] on div "[PERSON_NAME] Fargo close SBA 7(a) (5yr, 7yr, 10yr) Fixed Only Commercial Rates…" at bounding box center [602, 296] width 1205 height 593
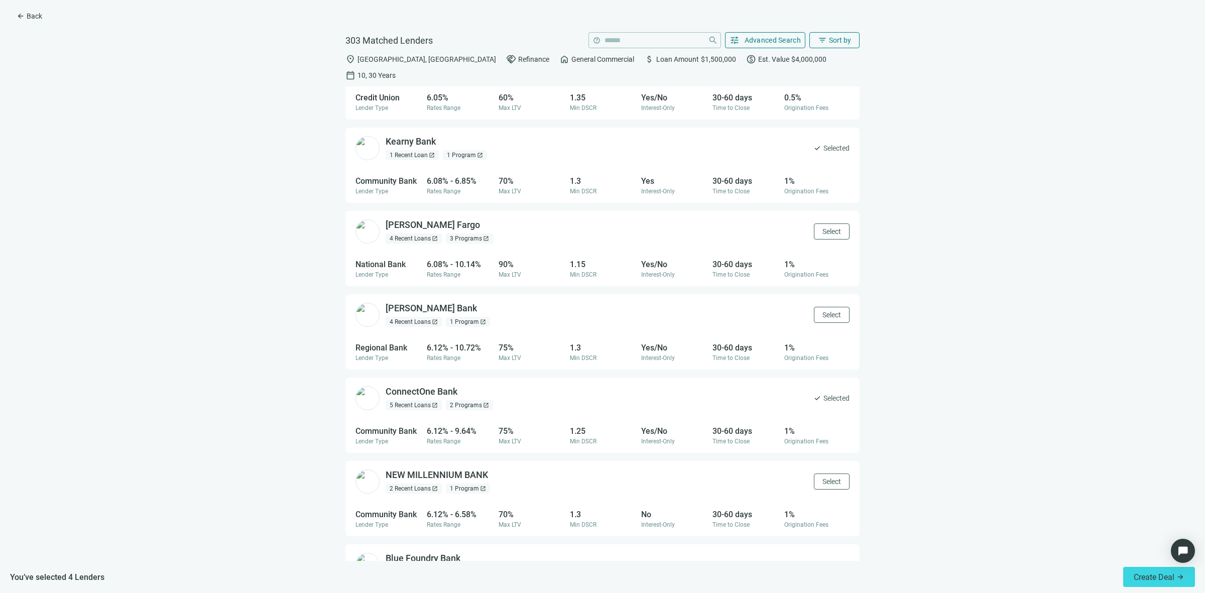
click at [423, 400] on div "5 Recent Loans open_in_new" at bounding box center [414, 405] width 56 height 10
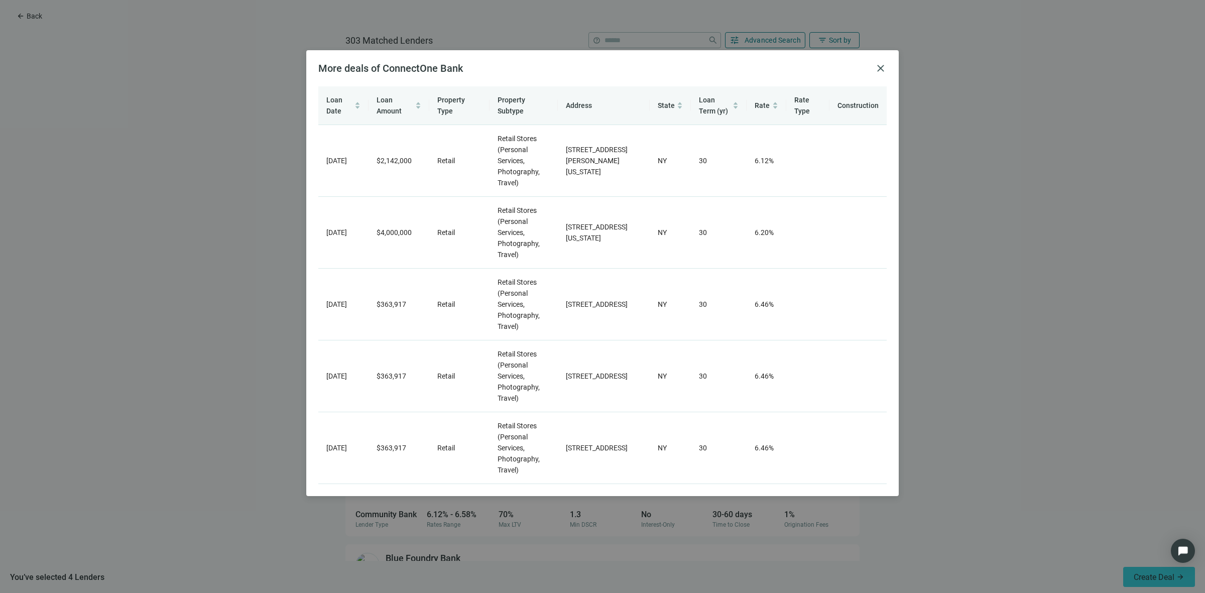
click at [891, 68] on div "More deals of ConnectOne Bank close Loan Date Loan Amount Property Type Propert…" at bounding box center [602, 273] width 592 height 446
click at [876, 69] on span "close" at bounding box center [880, 68] width 12 height 12
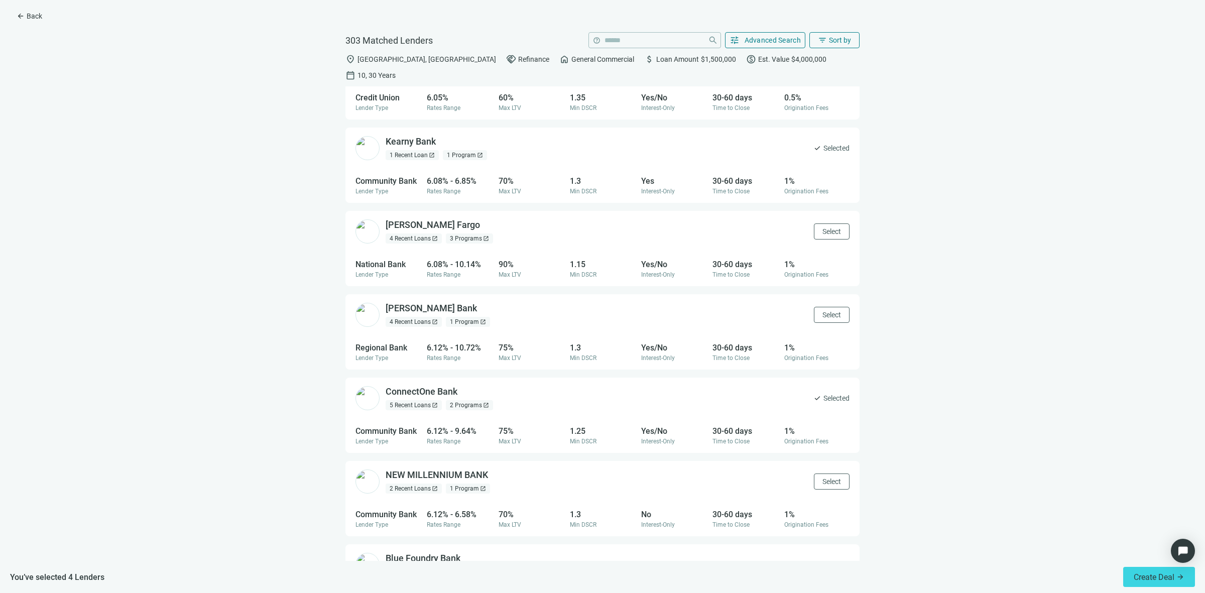
scroll to position [0, 0]
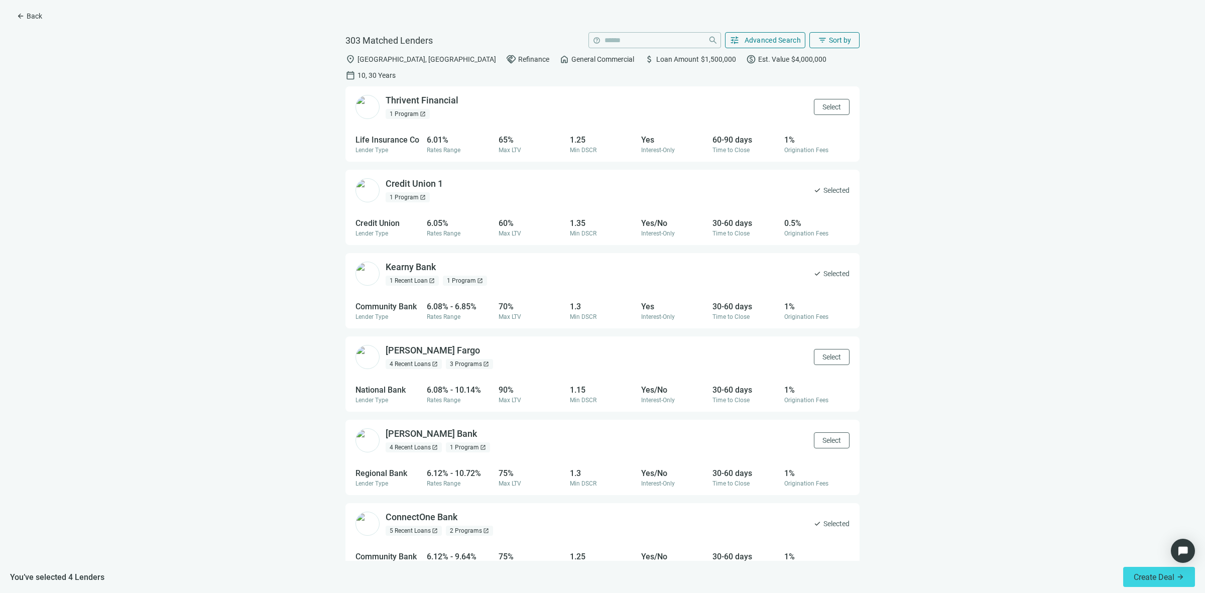
click at [477, 359] on div "3 Programs open_in_new" at bounding box center [469, 364] width 47 height 10
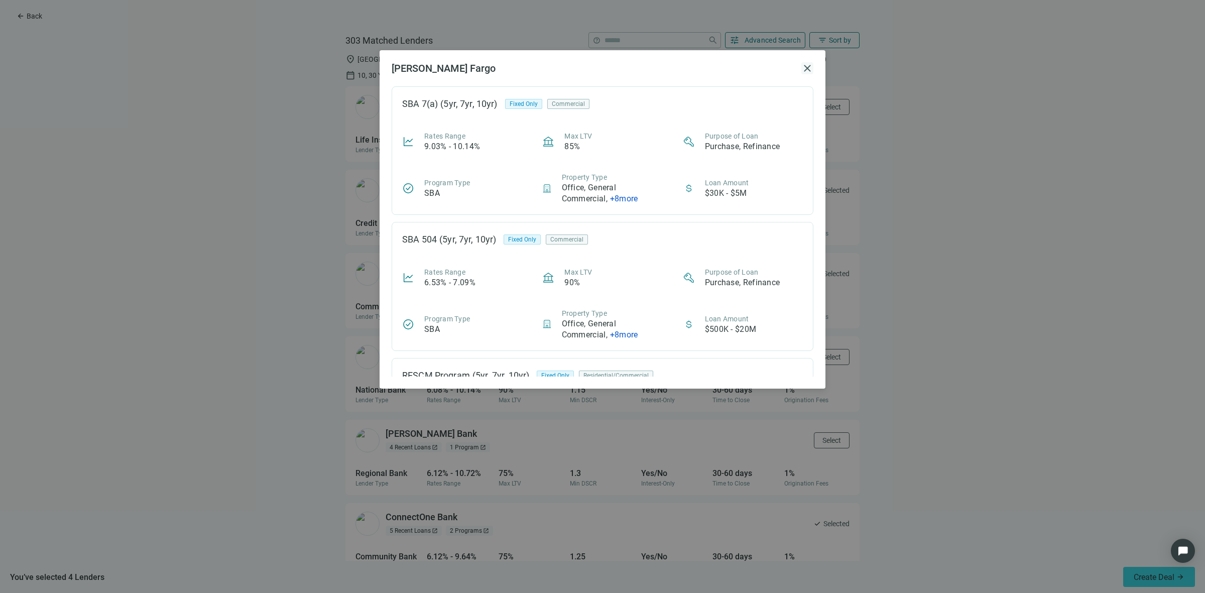
click at [807, 71] on span "close" at bounding box center [807, 68] width 12 height 12
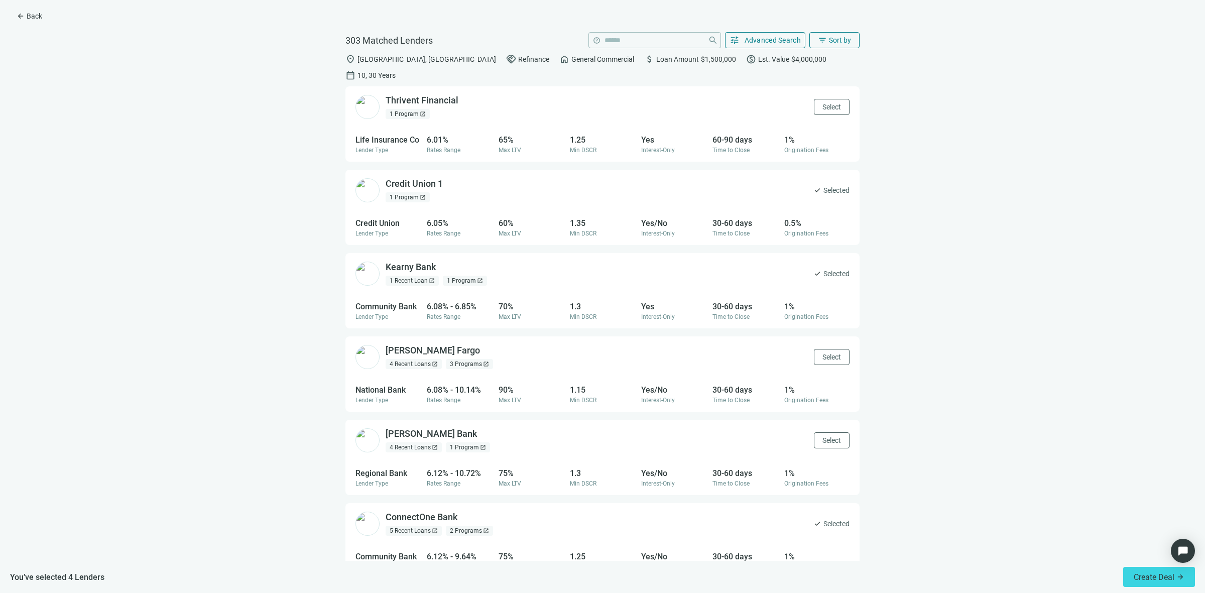
click at [462, 276] on div "1 Program open_in_new" at bounding box center [465, 281] width 44 height 10
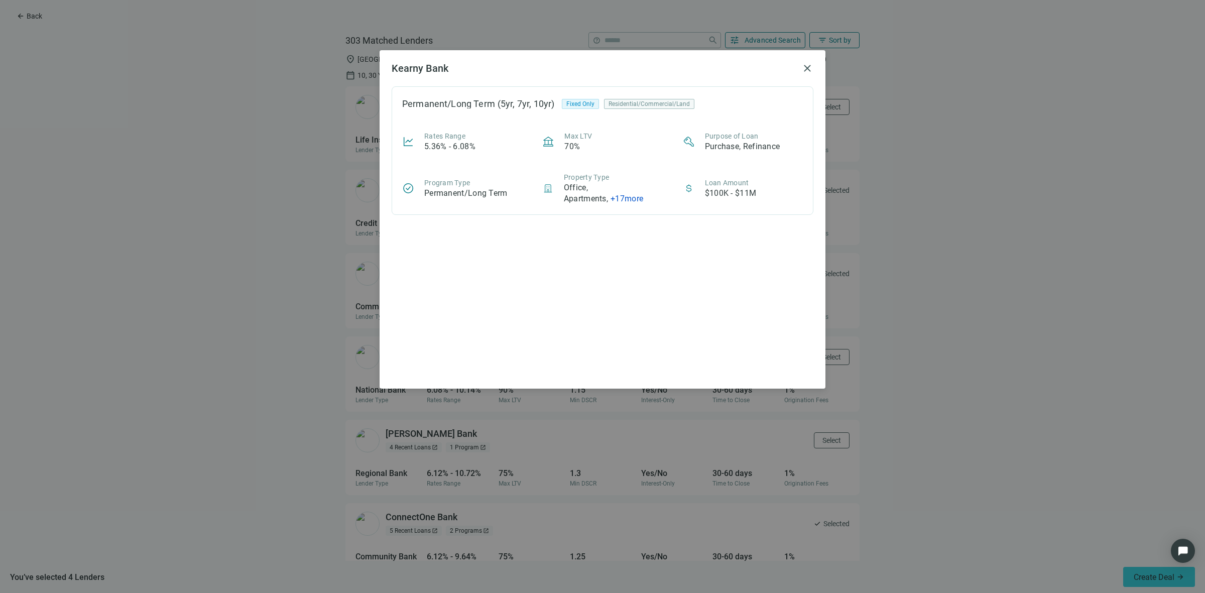
click at [316, 212] on div "Kearny Bank close Permanent/Long Term (5yr, 7yr, 10yr) Fixed Only Residential/C…" at bounding box center [602, 296] width 1205 height 593
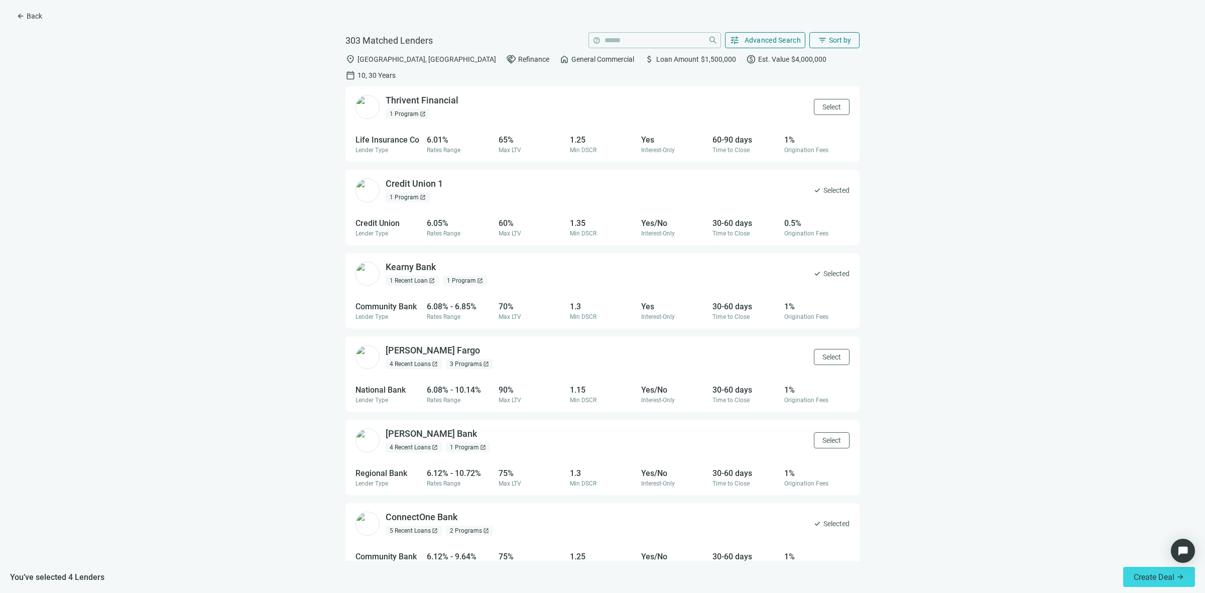
click at [417, 192] on div "1 Program open_in_new" at bounding box center [408, 197] width 44 height 10
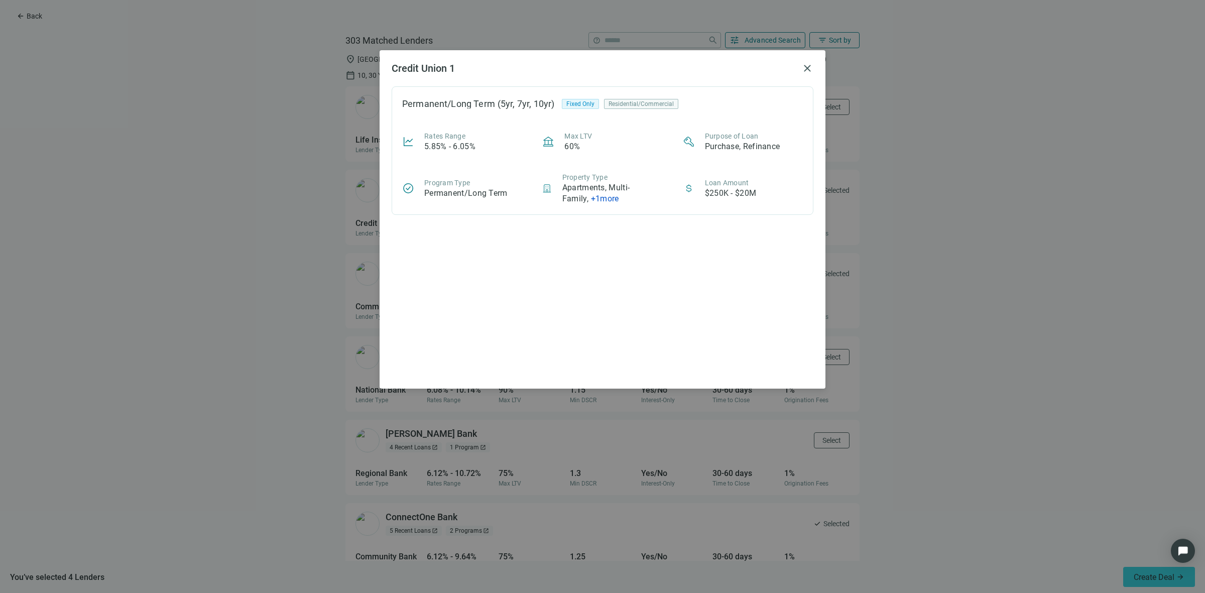
click at [324, 199] on div "Credit Union 1 close Permanent/Long Term (5yr, 7yr, 10yr) Fixed Only Residentia…" at bounding box center [602, 296] width 1205 height 593
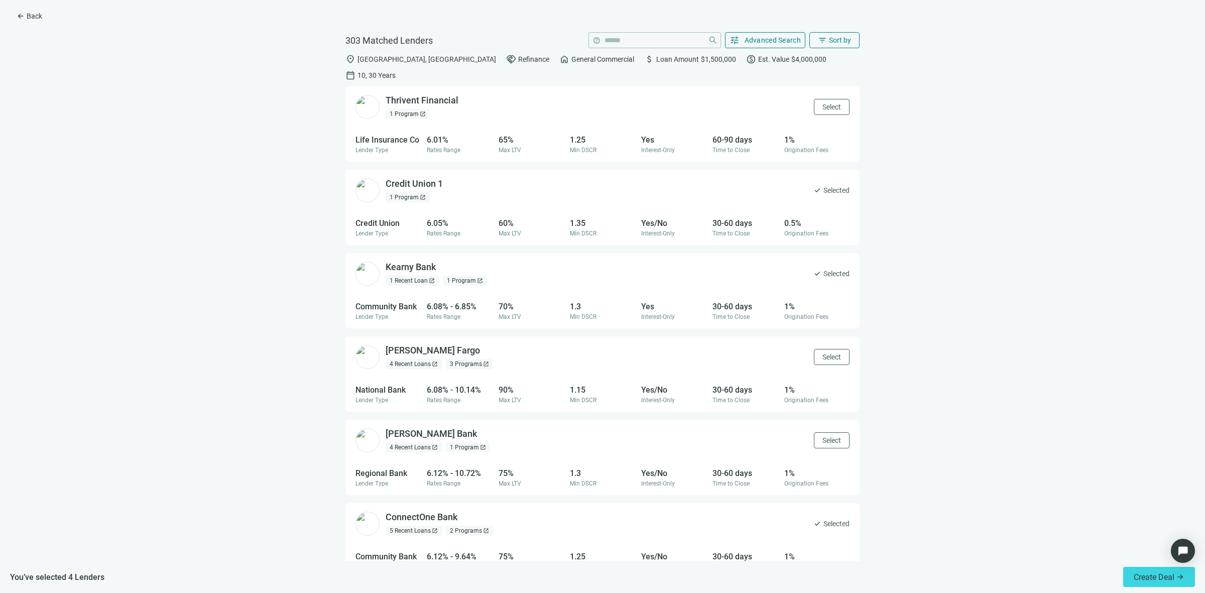
click at [452, 276] on div "1 Program open_in_new" at bounding box center [465, 281] width 44 height 10
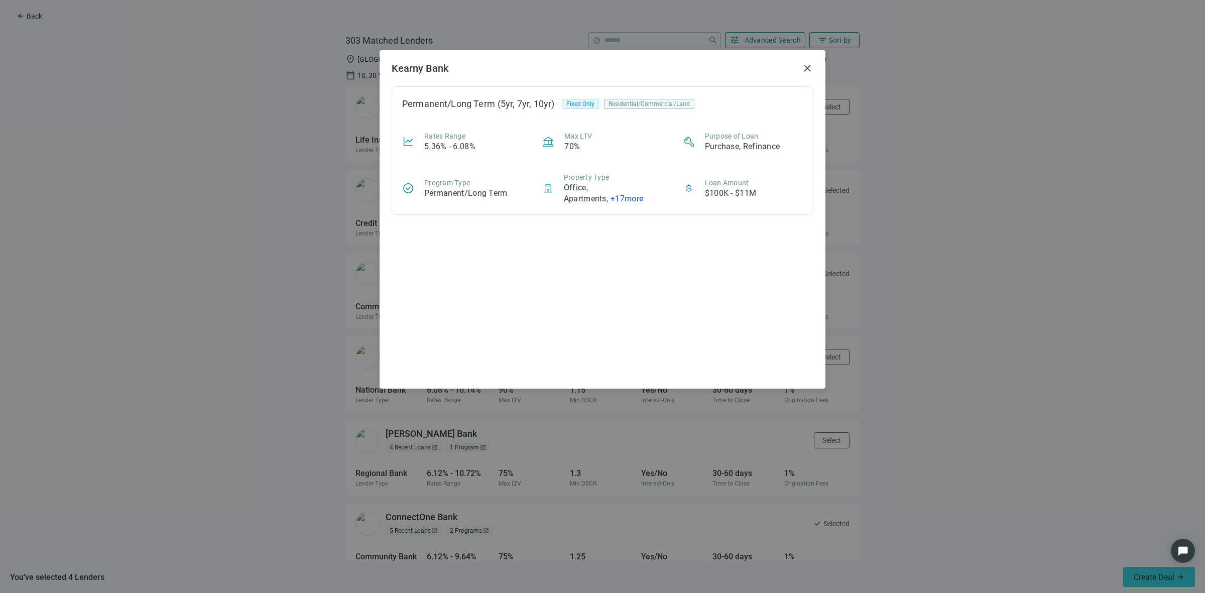
click at [629, 106] on div "Residential/Commercial/Land" at bounding box center [649, 104] width 90 height 10
click at [631, 106] on div "Residential/Commercial/Land" at bounding box center [649, 104] width 90 height 10
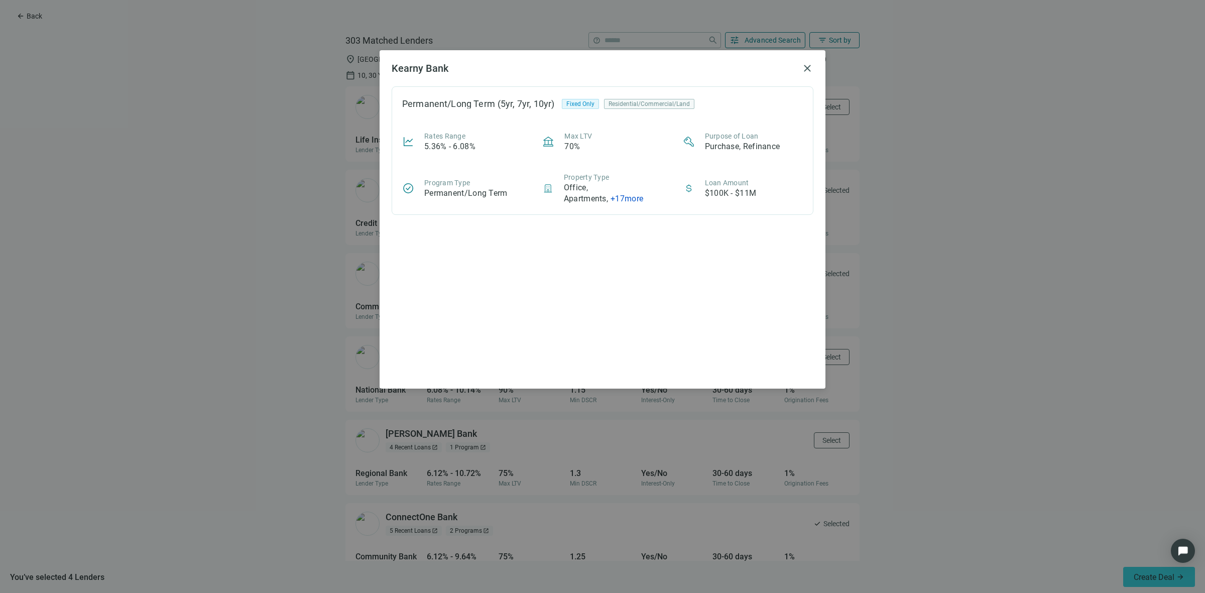
click at [611, 214] on div "Permanent/Long Term (5yr, 7yr, 10yr) Fixed Only Residential/Commercial/Land Rat…" at bounding box center [603, 150] width 422 height 129
click at [525, 254] on div "Permanent/Long Term (5yr, 7yr, 10yr) Fixed Only Residential/Commercial/Land Rat…" at bounding box center [603, 231] width 422 height 290
click at [259, 295] on div "Kearny Bank close Permanent/Long Term (5yr, 7yr, 10yr) Fixed Only Residential/C…" at bounding box center [602, 296] width 1205 height 593
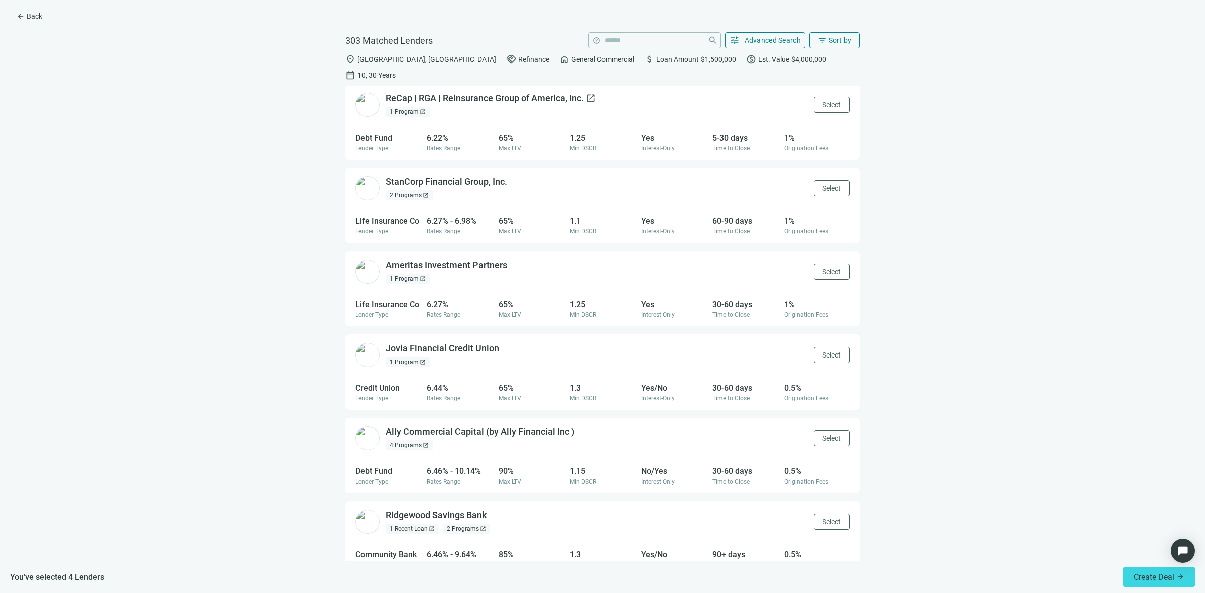
scroll to position [690, 0]
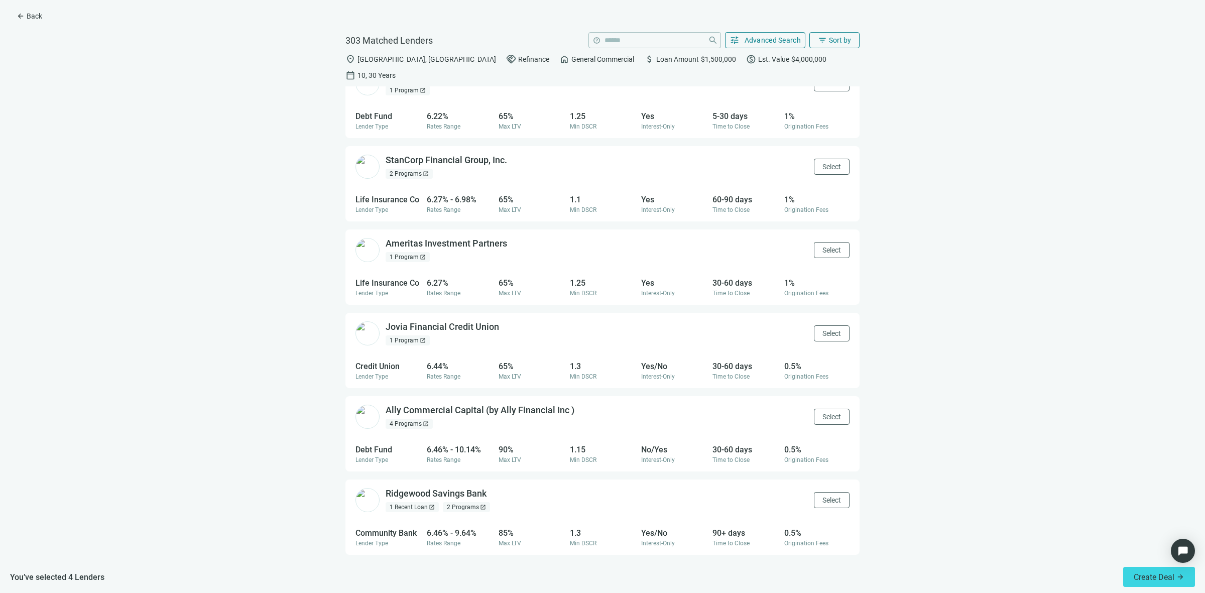
click at [415, 335] on div "1 Program open_in_new" at bounding box center [408, 340] width 44 height 10
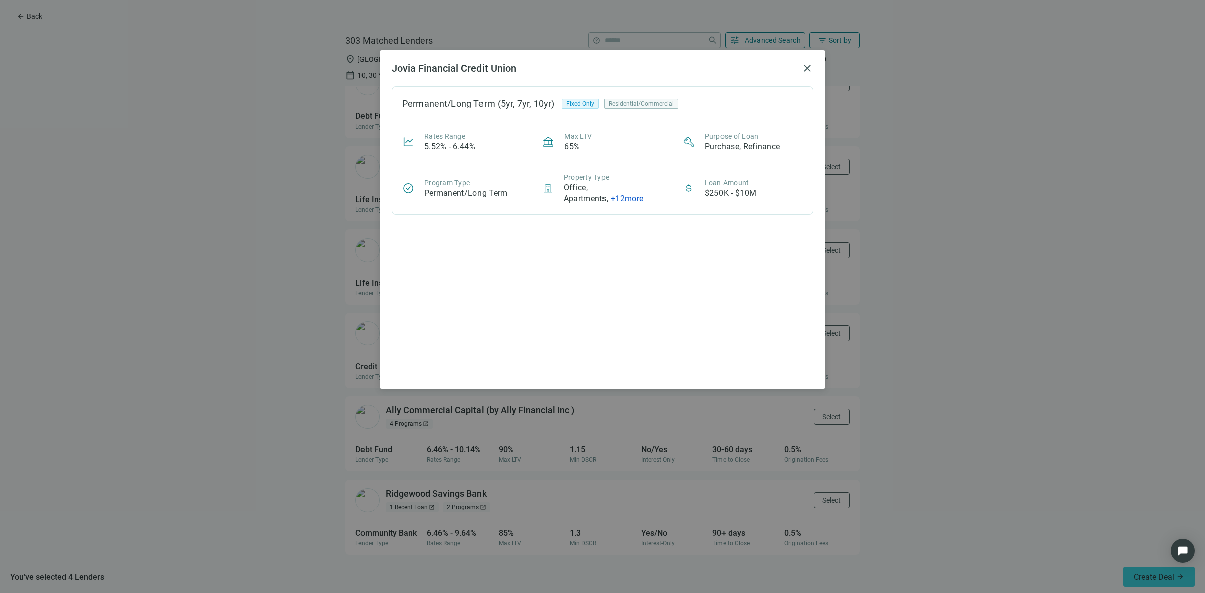
click at [649, 107] on div "Residential/Commercial" at bounding box center [641, 104] width 74 height 10
click at [245, 304] on div "Jovia Financial Credit Union close Permanent/Long Term (5yr, 7yr, 10yr) Fixed O…" at bounding box center [602, 296] width 1205 height 593
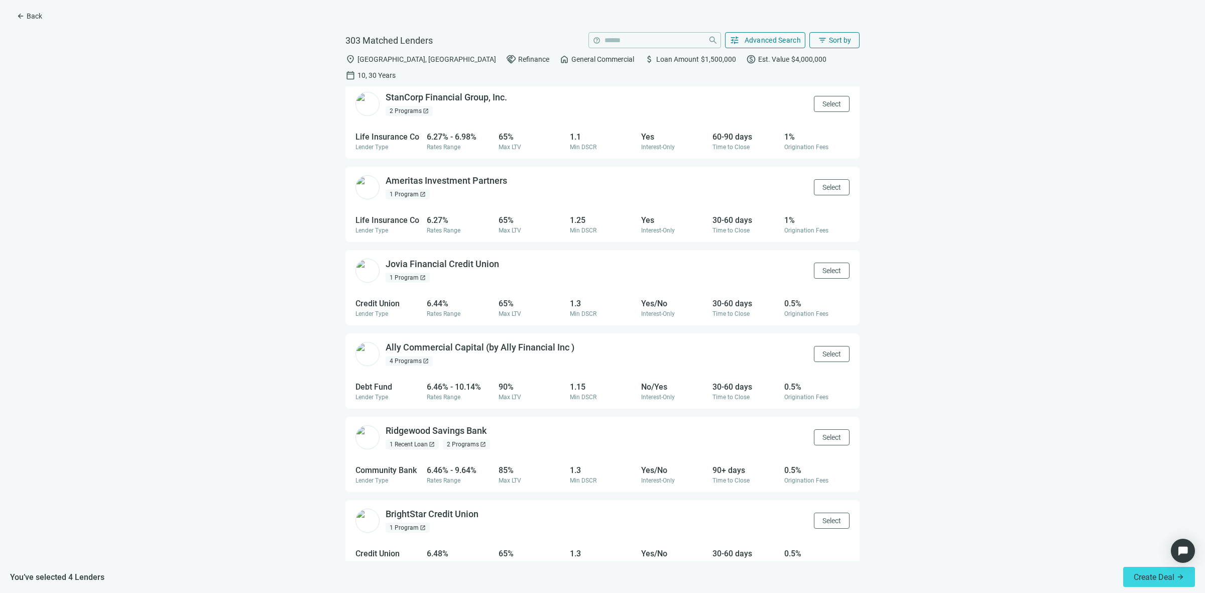
scroll to position [816, 0]
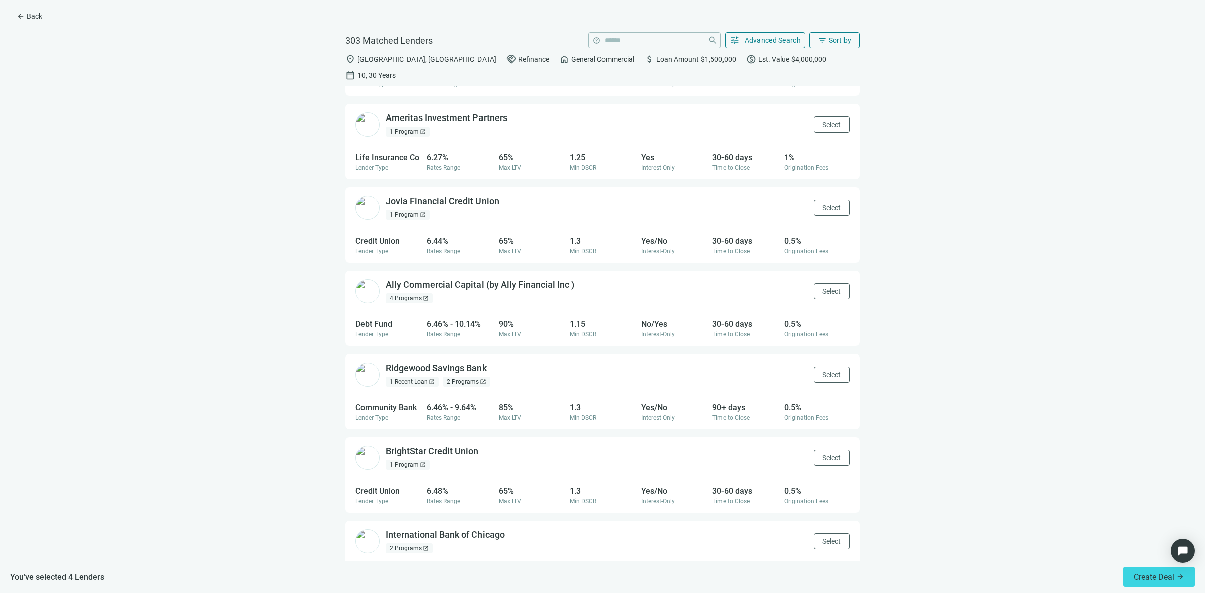
click at [423, 295] on span "open_in_new" at bounding box center [426, 298] width 6 height 6
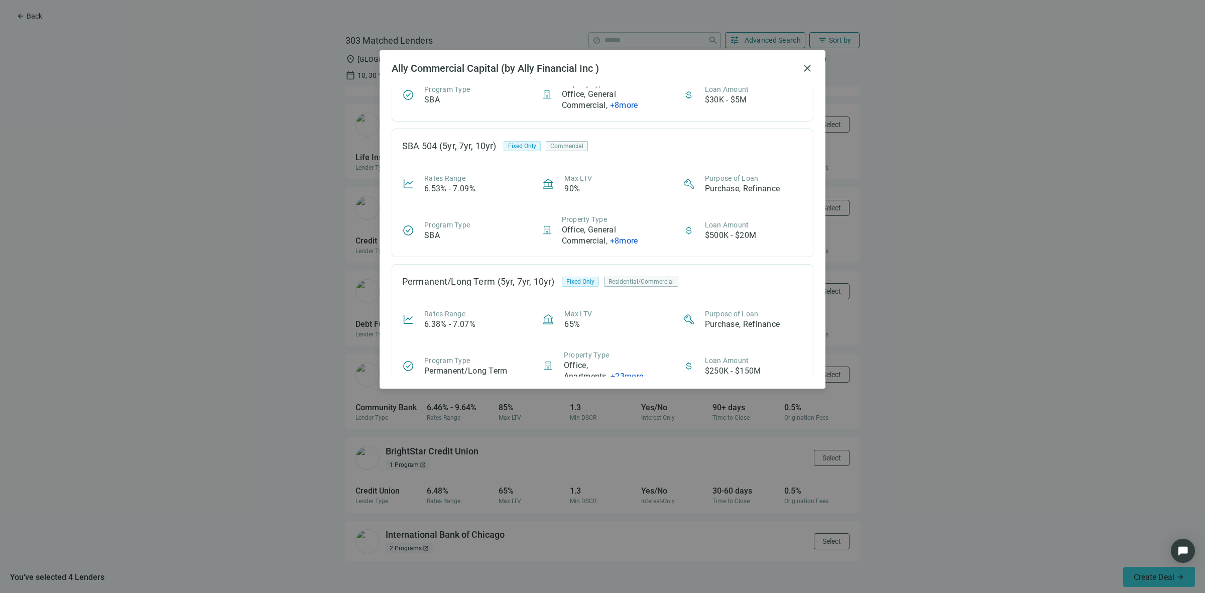
scroll to position [235, 0]
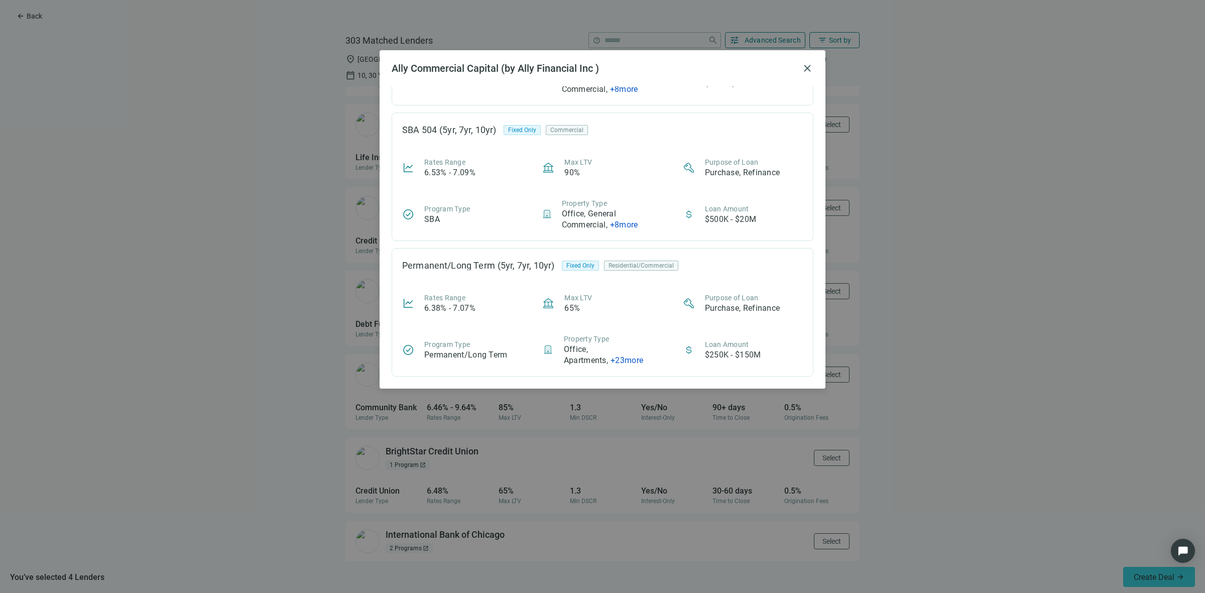
click at [304, 340] on div "Ally Commercial Capital (by Ally Financial Inc ) close CMBS Fixed Rate (5yr, 7y…" at bounding box center [602, 296] width 1205 height 593
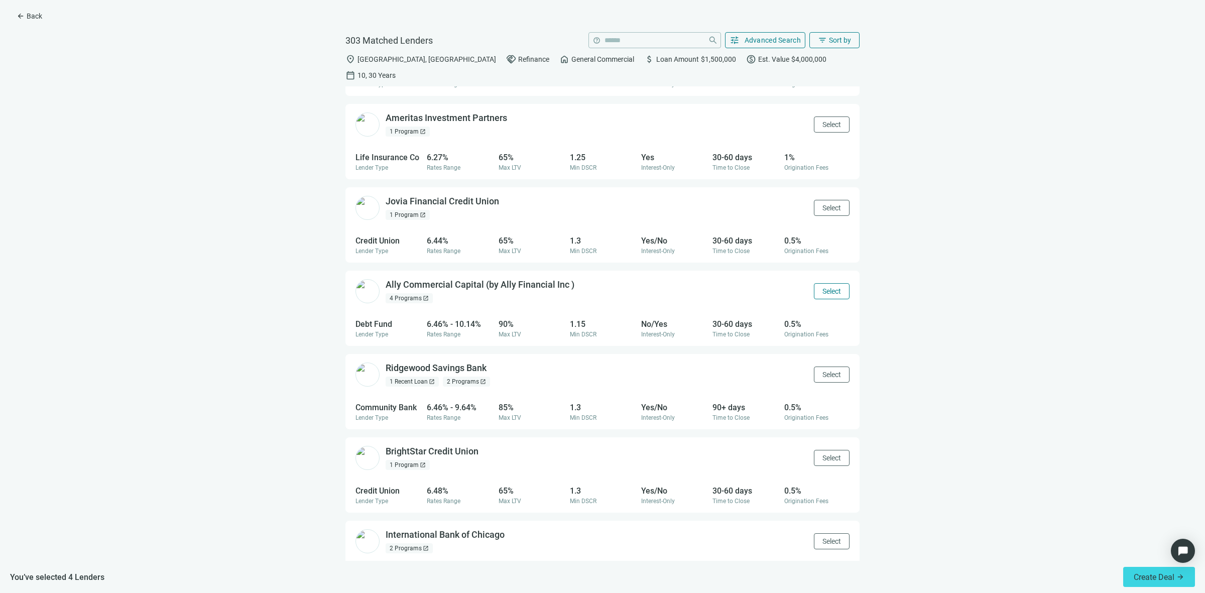
click at [814, 283] on button "Select" at bounding box center [832, 291] width 36 height 16
click at [822, 204] on span "Select" at bounding box center [831, 208] width 19 height 8
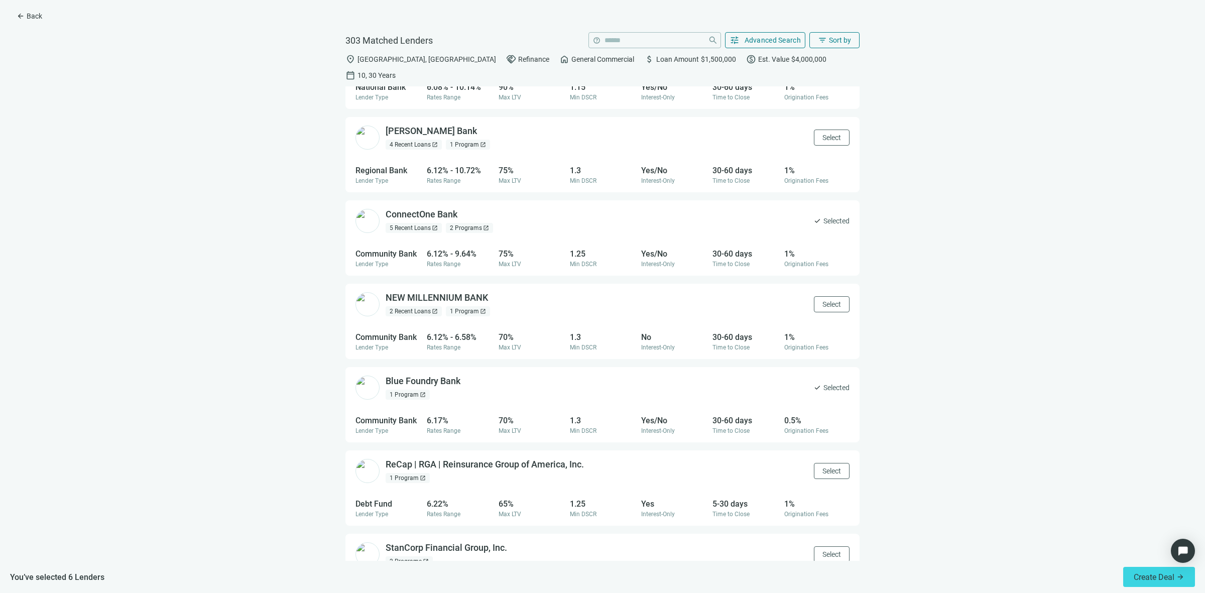
scroll to position [0, 0]
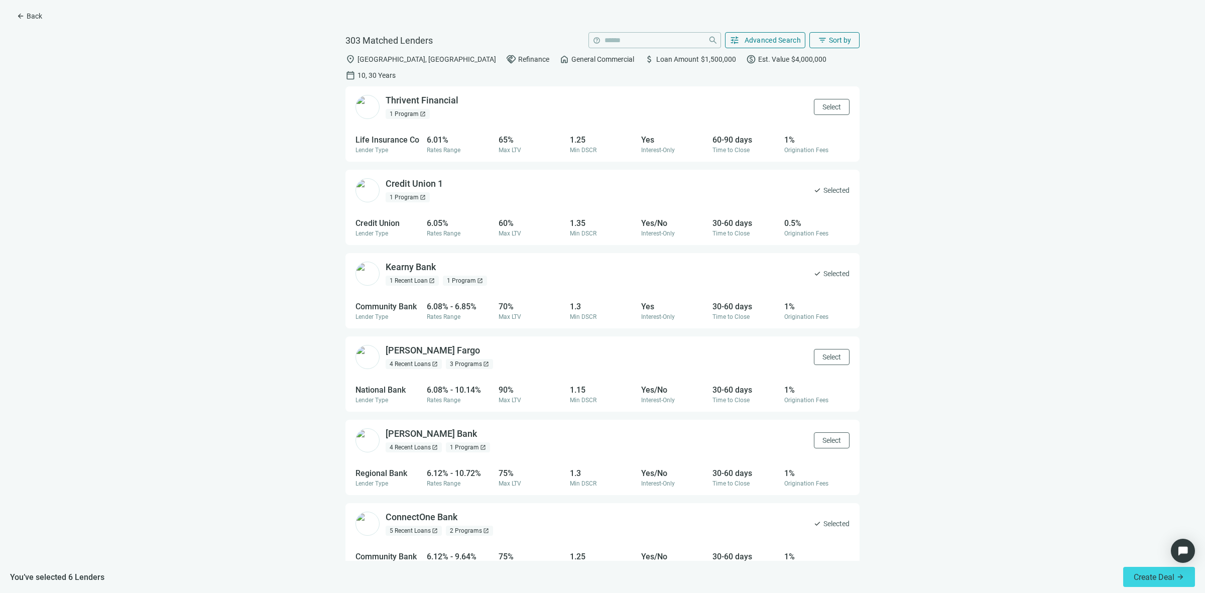
click at [457, 276] on div "1 Program open_in_new" at bounding box center [465, 281] width 44 height 10
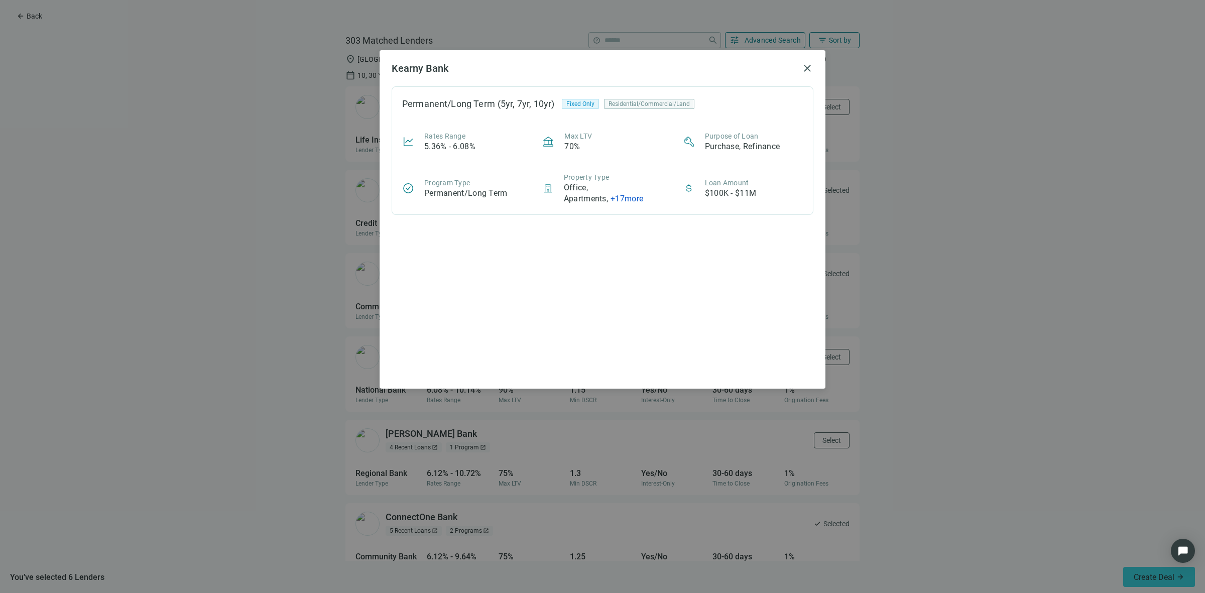
click at [747, 192] on article "$100K - $11M" at bounding box center [731, 193] width 52 height 11
click at [802, 66] on div "Kearny Bank close" at bounding box center [603, 68] width 422 height 12
click at [805, 66] on span "close" at bounding box center [807, 68] width 12 height 12
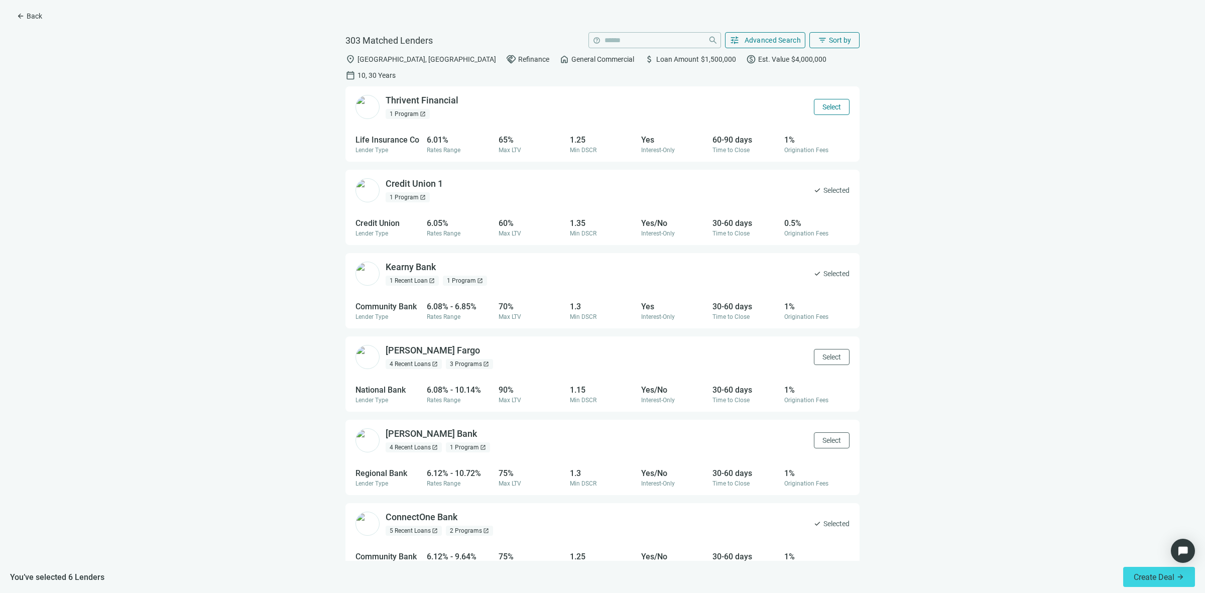
click at [832, 99] on button "Select" at bounding box center [832, 107] width 36 height 16
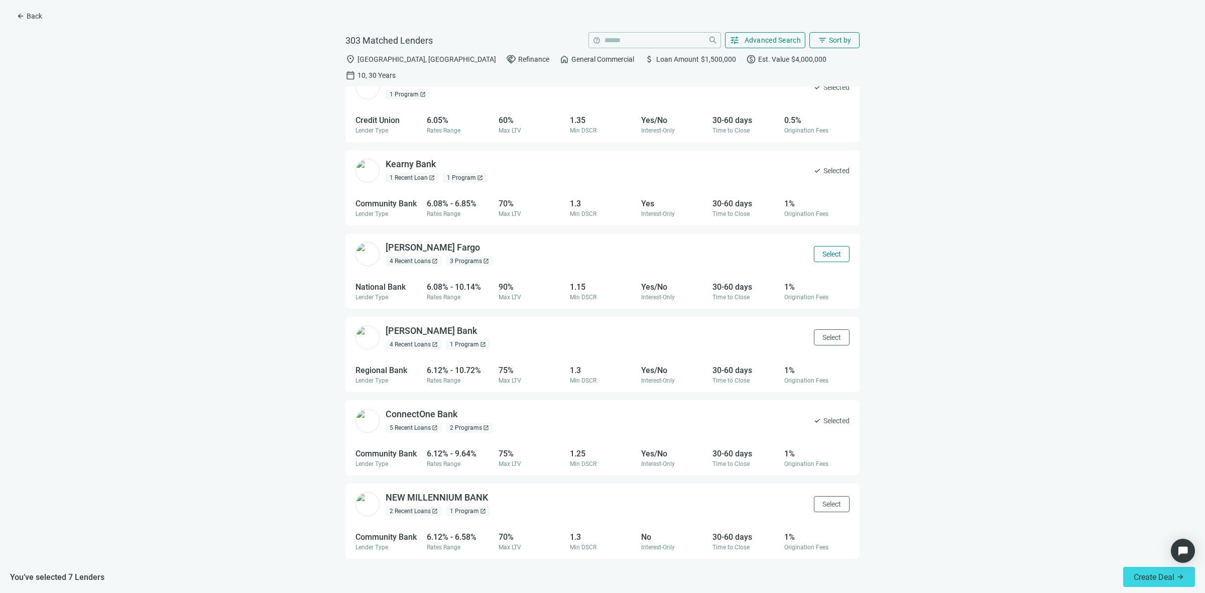
scroll to position [125, 0]
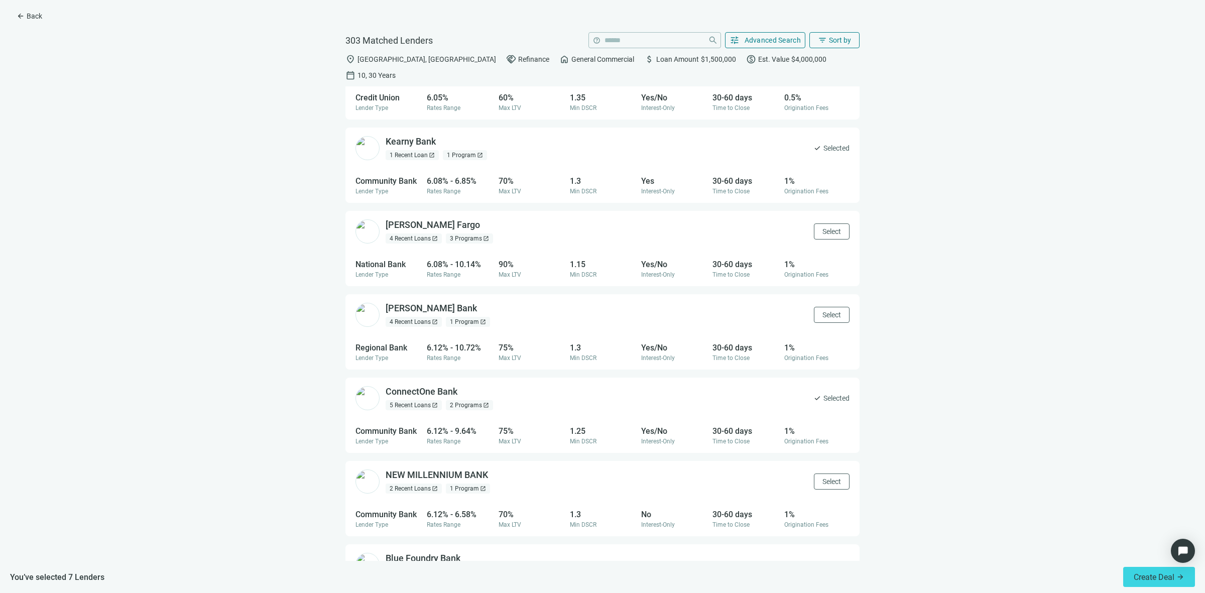
click at [464, 317] on div "1 Program open_in_new" at bounding box center [468, 322] width 44 height 10
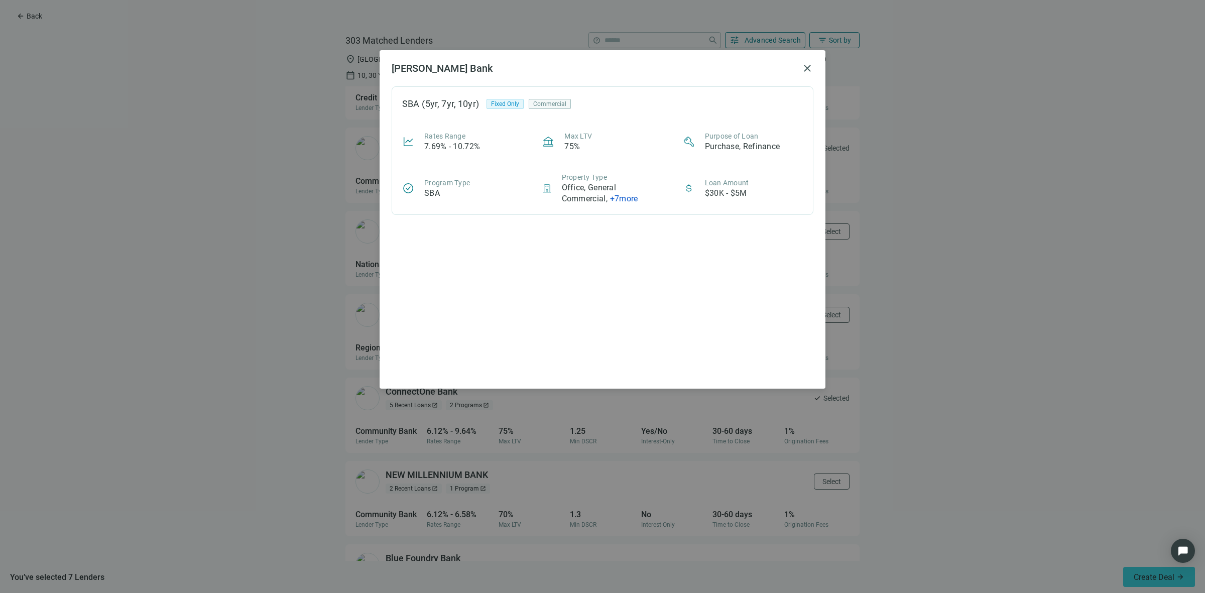
click at [260, 221] on div "[PERSON_NAME] Bank close SBA (5yr, 7yr, 10yr) Fixed Only Commercial Rates Range…" at bounding box center [602, 296] width 1205 height 593
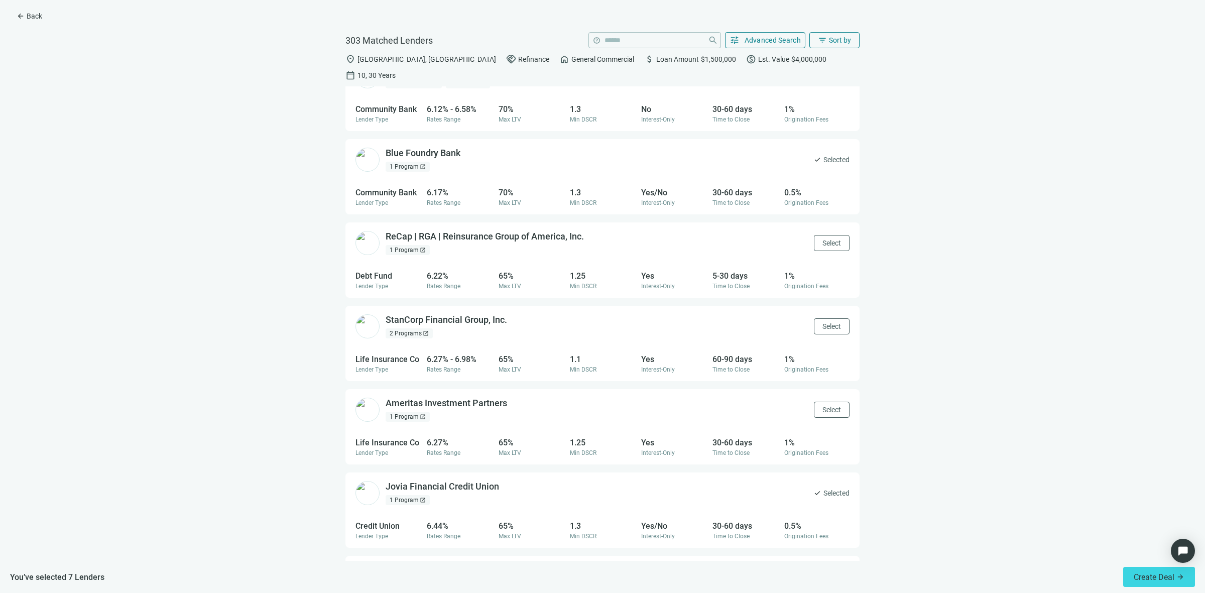
scroll to position [0, 0]
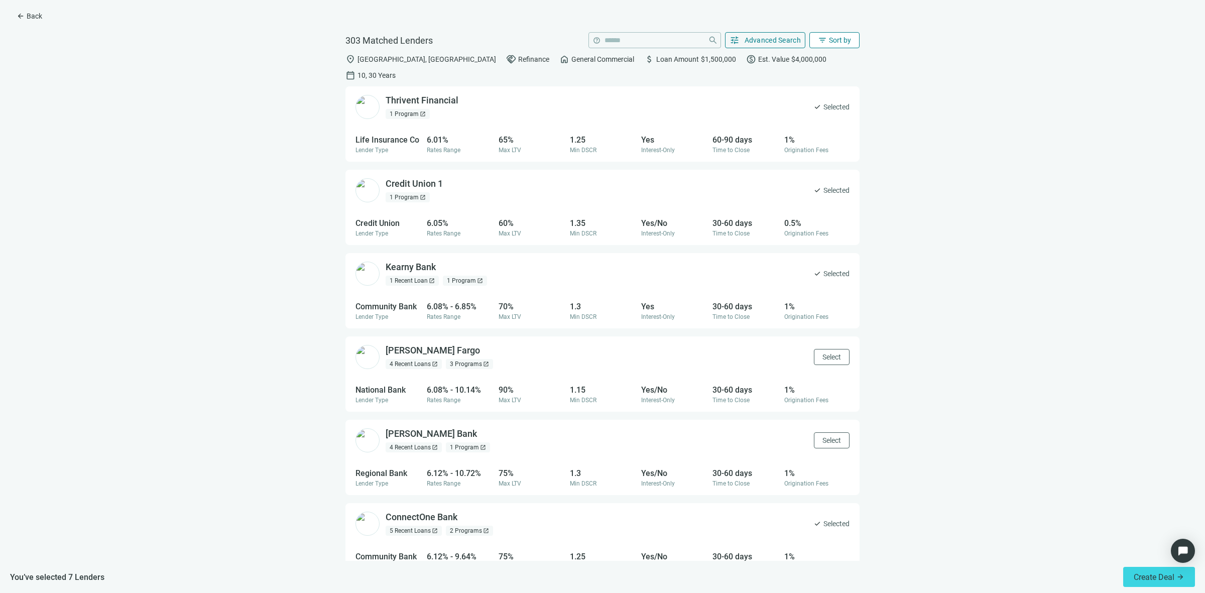
click at [850, 40] on span "Sort by" at bounding box center [840, 40] width 22 height 8
click at [850, 46] on button "filter_list Sort by" at bounding box center [834, 40] width 50 height 16
click at [772, 38] on span "Advanced Search" at bounding box center [772, 40] width 57 height 8
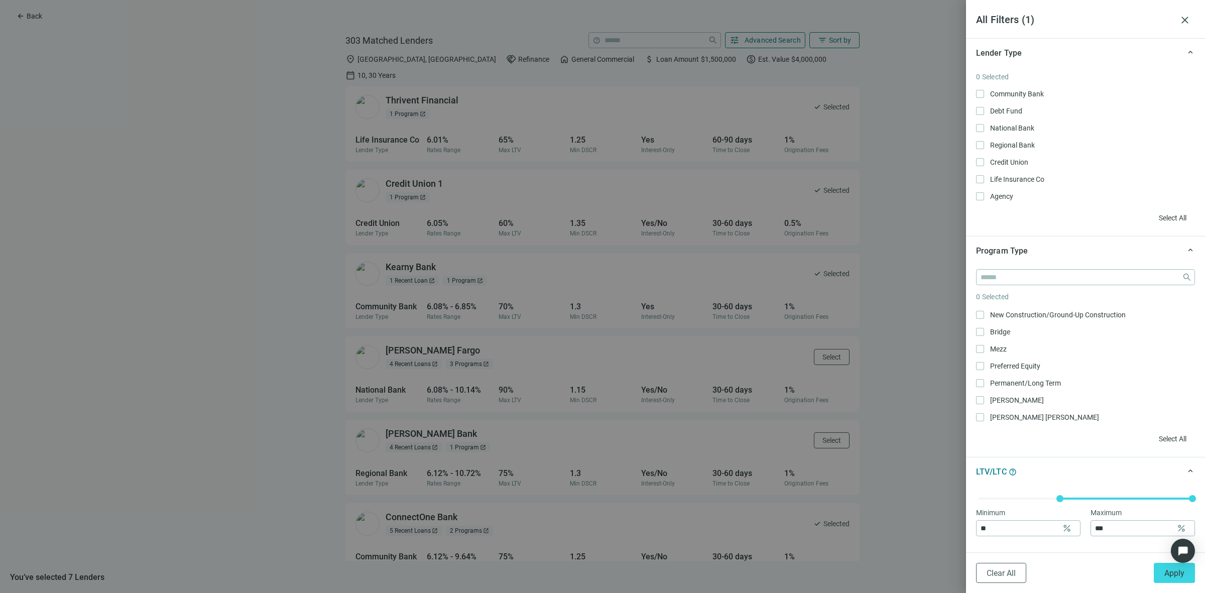
scroll to position [170, 0]
click at [927, 463] on div at bounding box center [602, 296] width 1205 height 593
click at [897, 510] on div at bounding box center [602, 296] width 1205 height 593
drag, startPoint x: 898, startPoint y: 510, endPoint x: 907, endPoint y: 490, distance: 22.0
click at [900, 510] on div at bounding box center [602, 296] width 1205 height 593
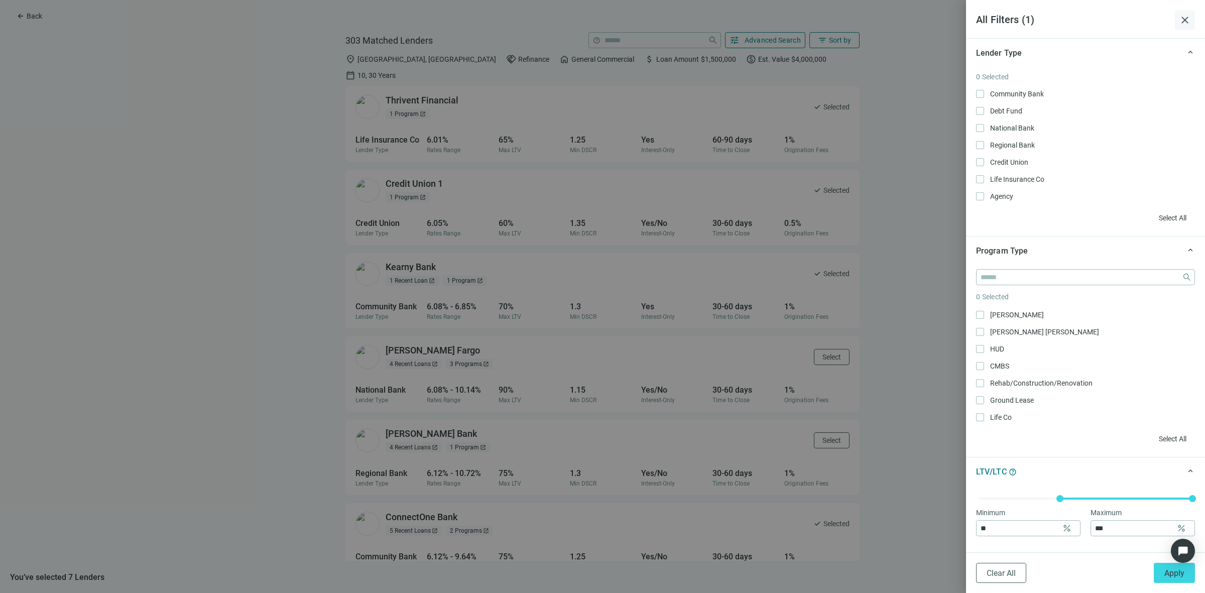
click at [1181, 18] on span "close" at bounding box center [1185, 20] width 12 height 12
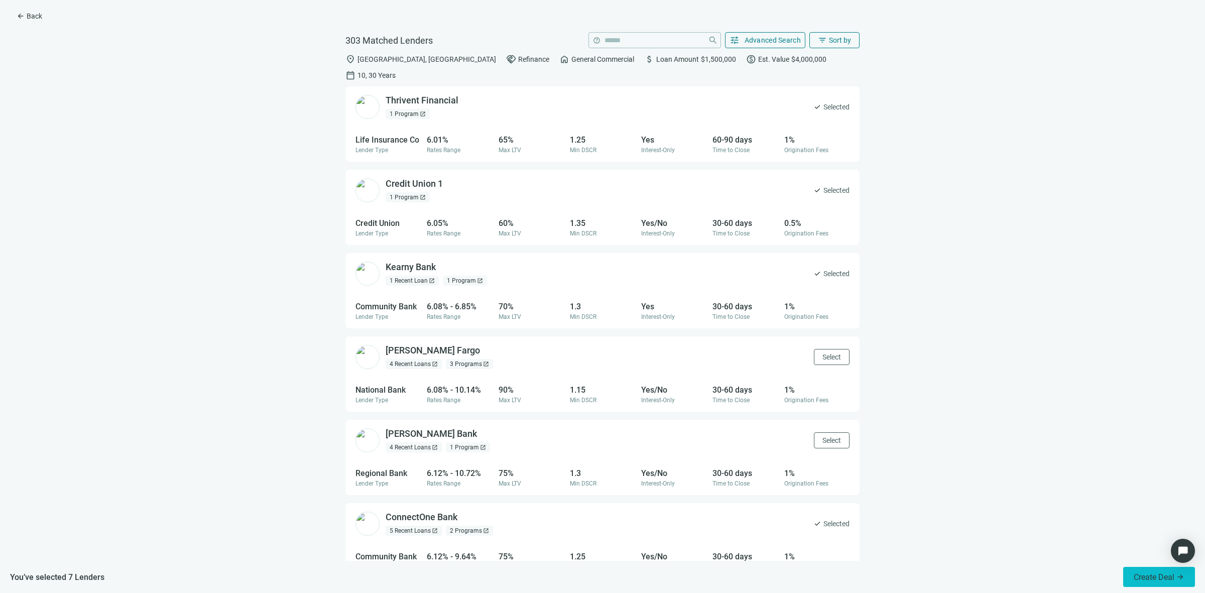
click at [1150, 584] on button "Create Deal arrow_forward" at bounding box center [1159, 577] width 72 height 20
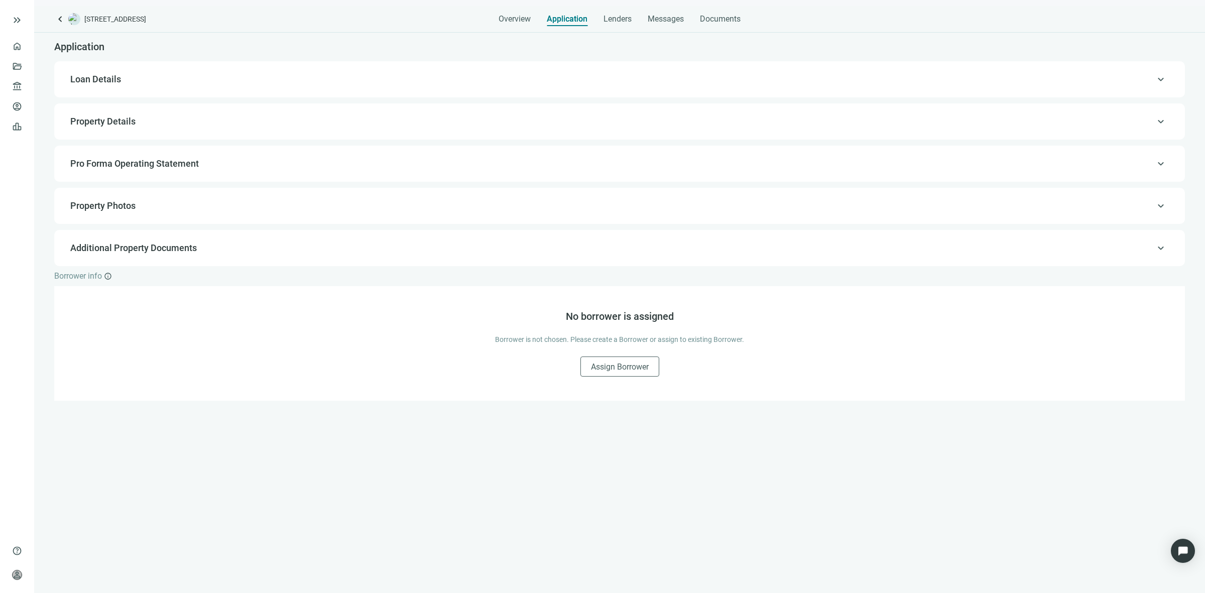
click at [284, 74] on span "Loan Details" at bounding box center [618, 79] width 1096 height 12
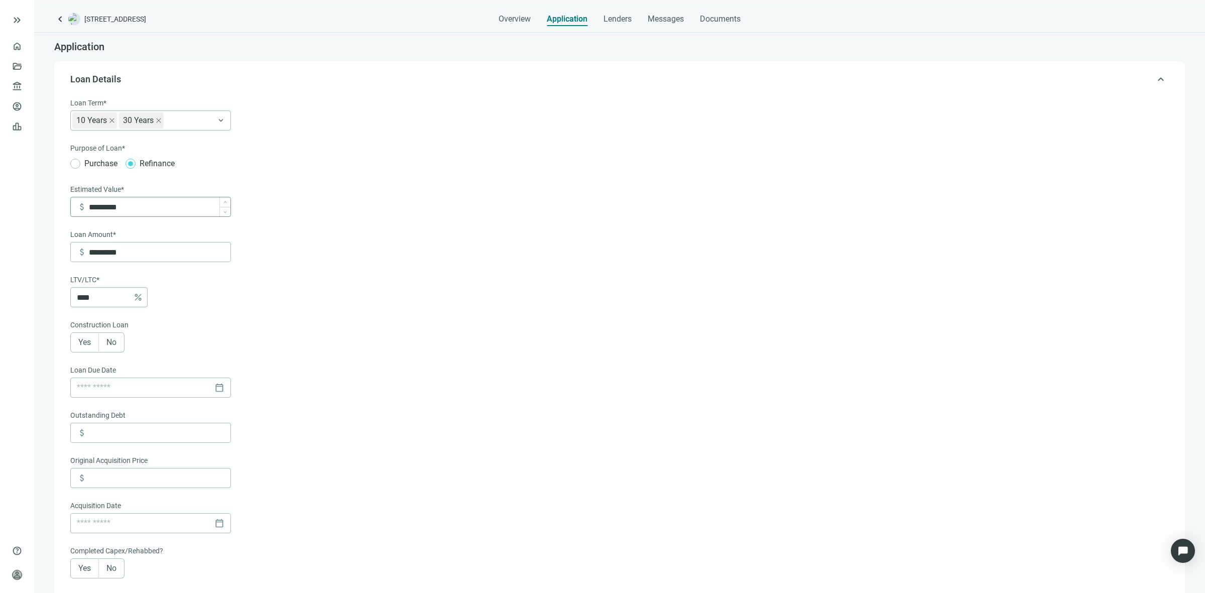
scroll to position [29, 0]
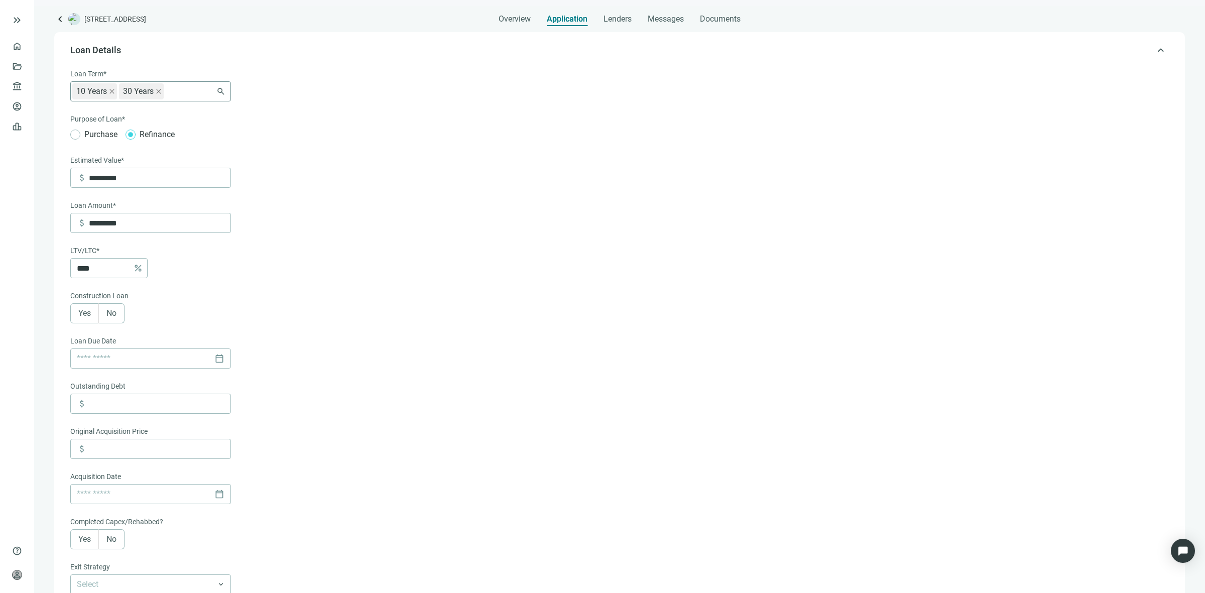
click at [219, 96] on div "10 Years 30 Years 6-36 Months 3 Years 5 Years 7 Years 10 Years 30 Years" at bounding box center [150, 91] width 161 height 20
click at [436, 149] on form "Loan Term* 10 Years 30 Years 6-36 Months 3 Years 5 Years 7 Years 10 Years 30 Ye…" at bounding box center [618, 421] width 1096 height 707
